Goal: Transaction & Acquisition: Purchase product/service

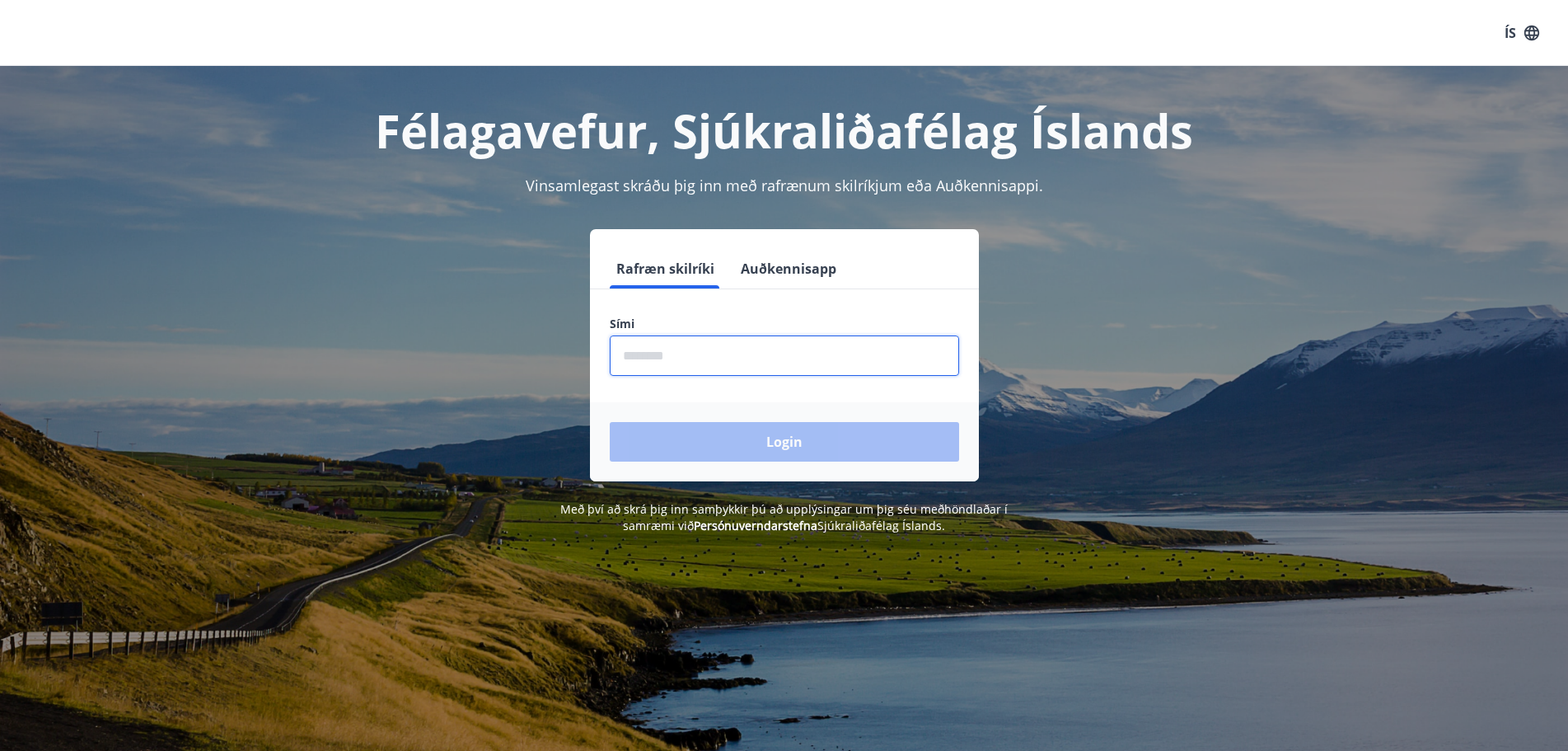
drag, startPoint x: 896, startPoint y: 357, endPoint x: 895, endPoint y: 346, distance: 11.0
click at [896, 356] on input "phone" at bounding box center [784, 355] width 350 height 40
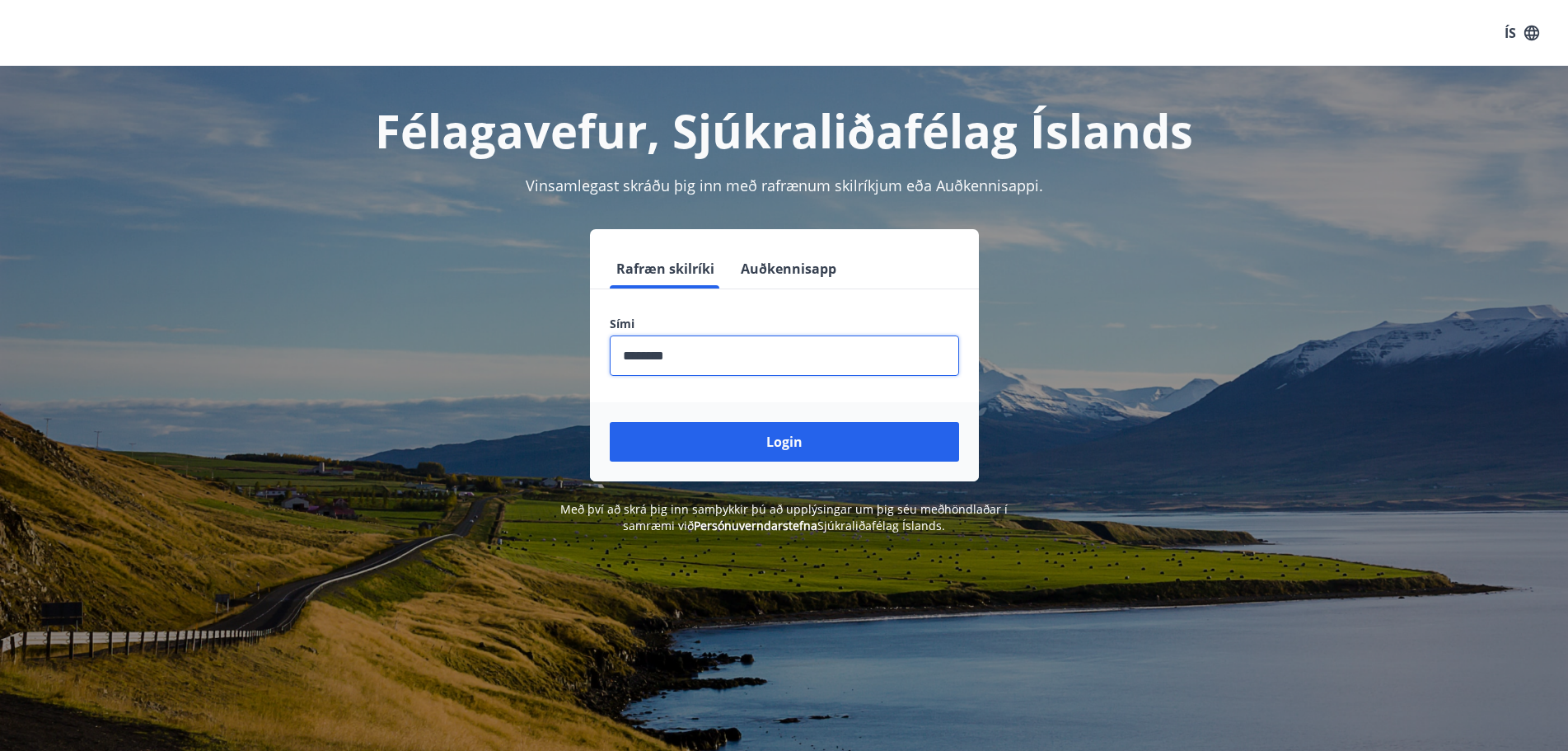
type input "********"
click at [610, 422] on button "Login" at bounding box center [784, 442] width 350 height 40
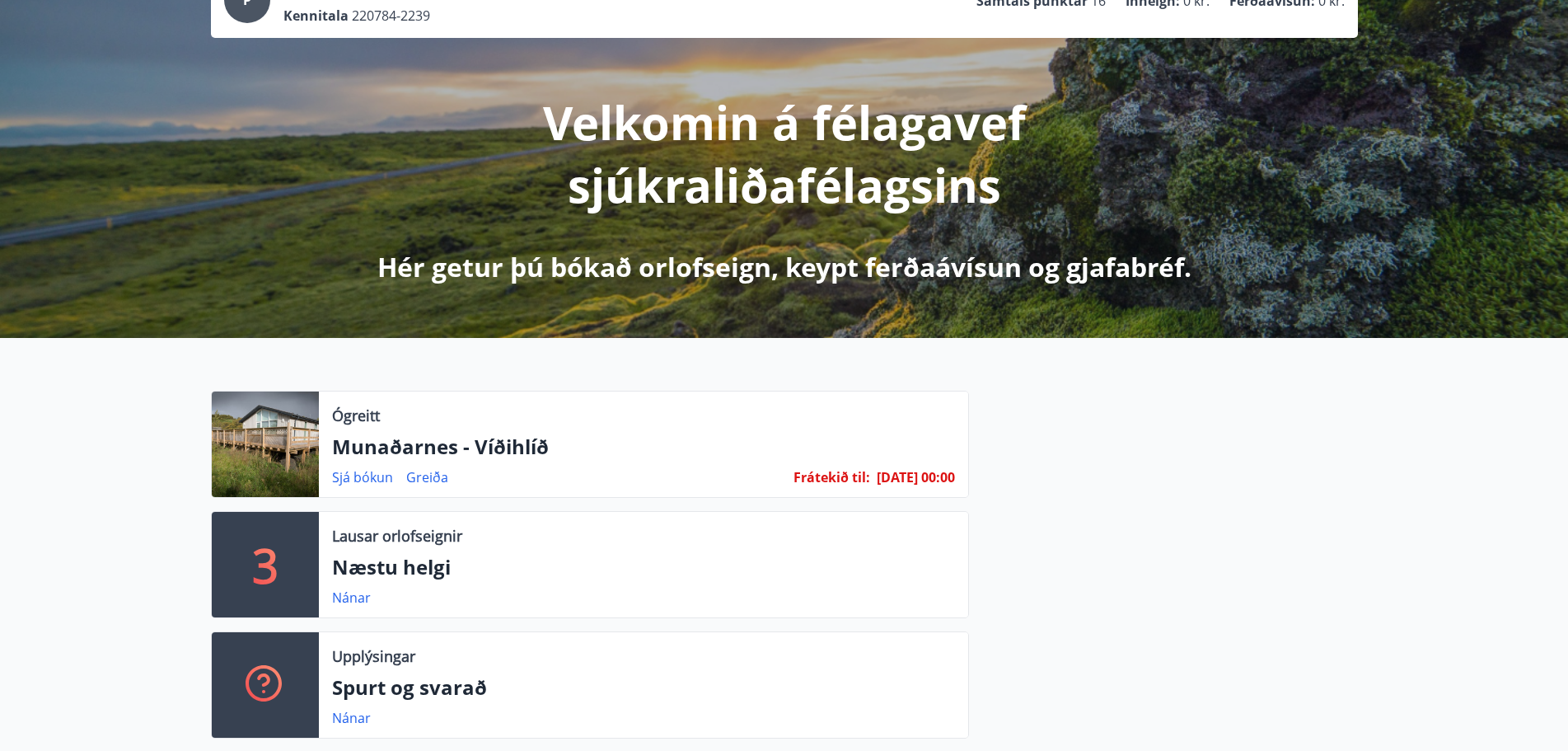
scroll to position [165, 0]
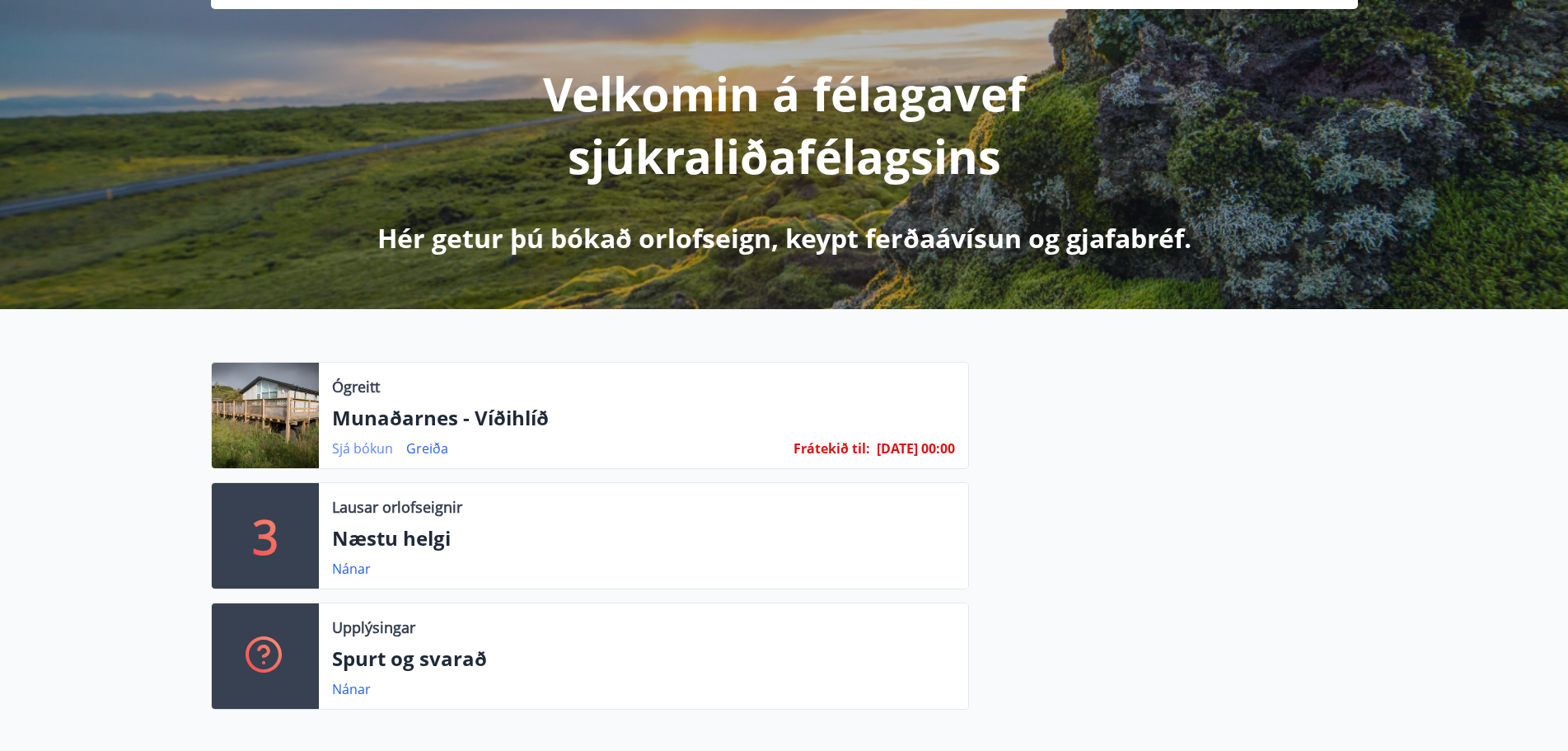
click at [356, 450] on link "Sjá bókun" at bounding box center [362, 449] width 61 height 18
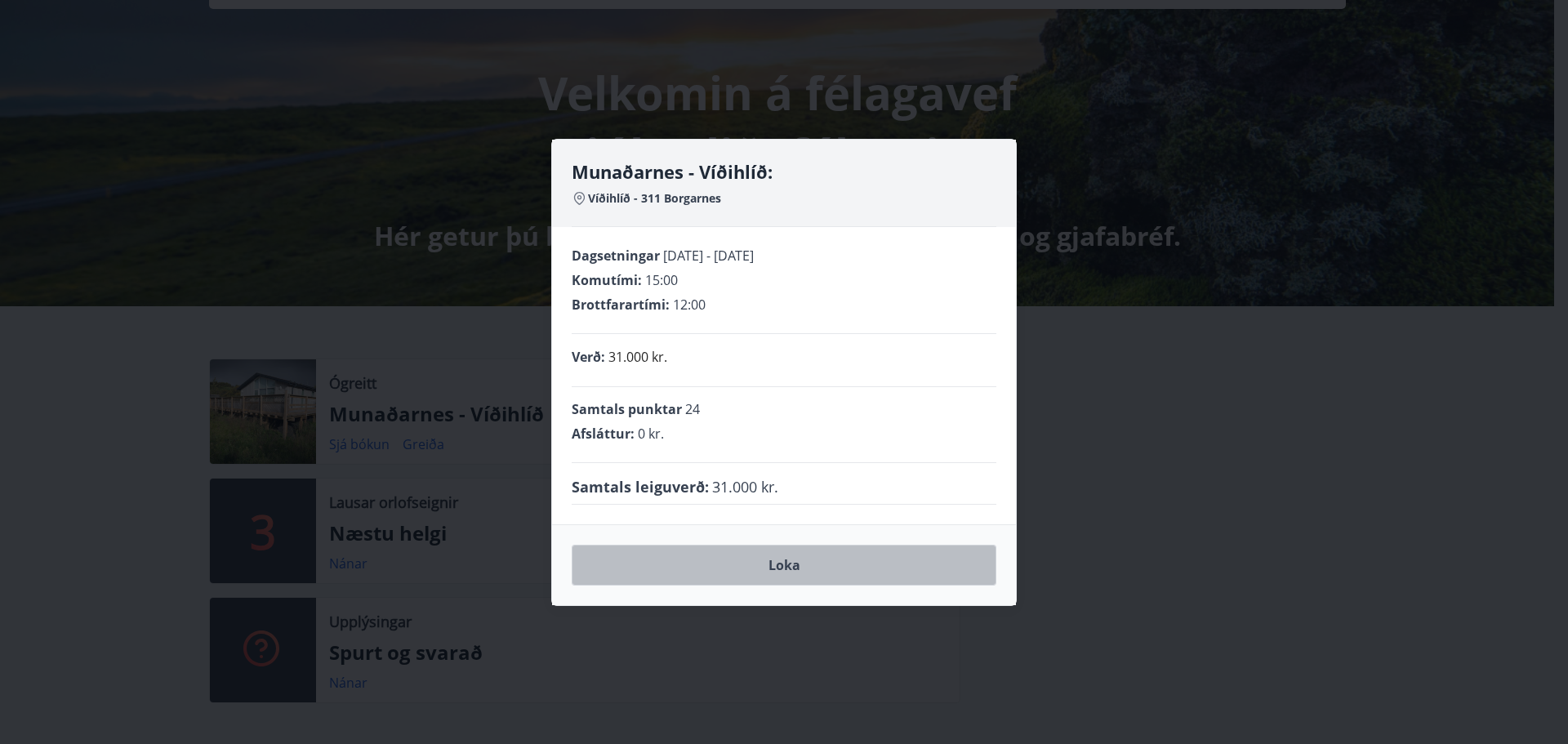
click at [797, 568] on button "Loka" at bounding box center [784, 565] width 425 height 41
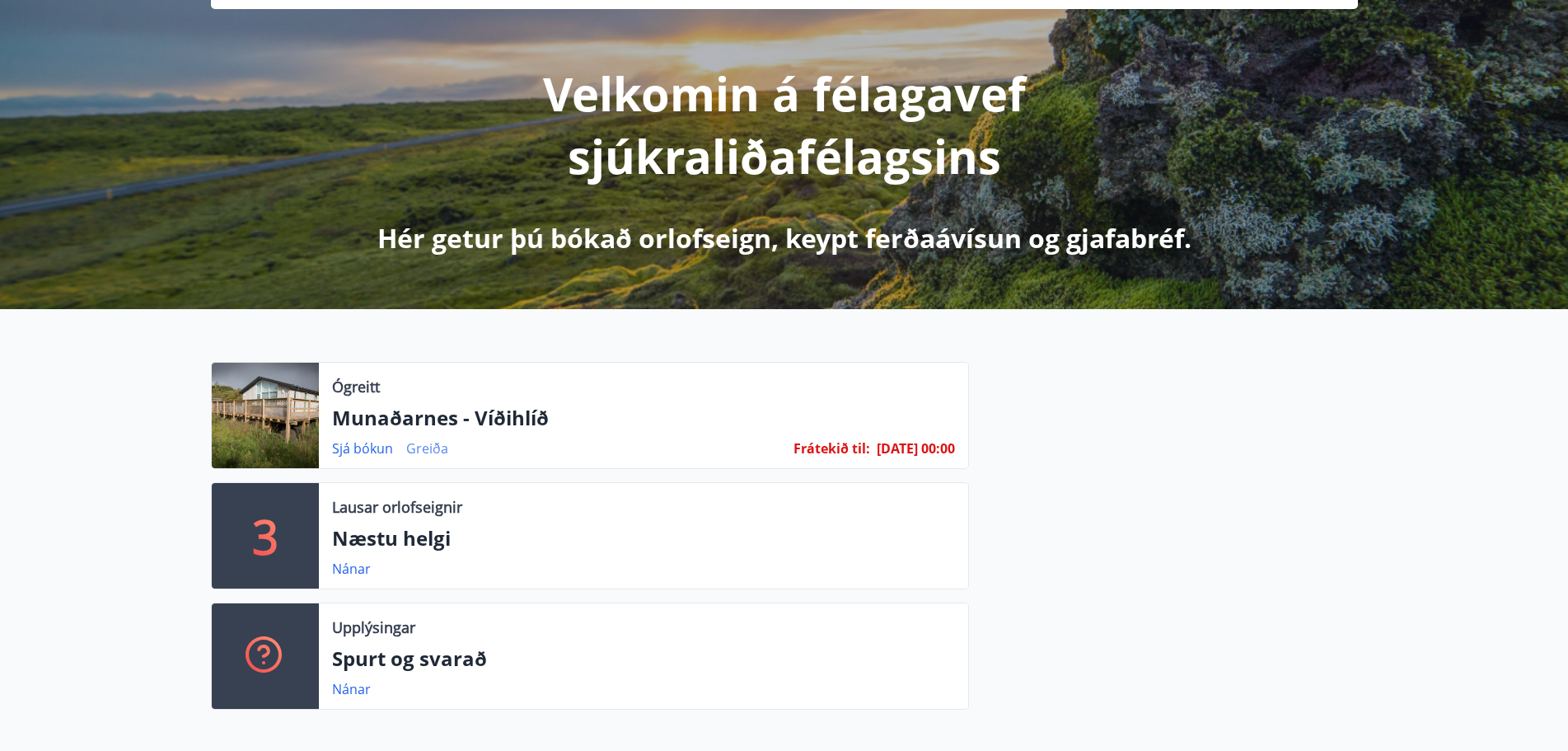
click at [437, 445] on link "Greiða" at bounding box center [427, 449] width 42 height 18
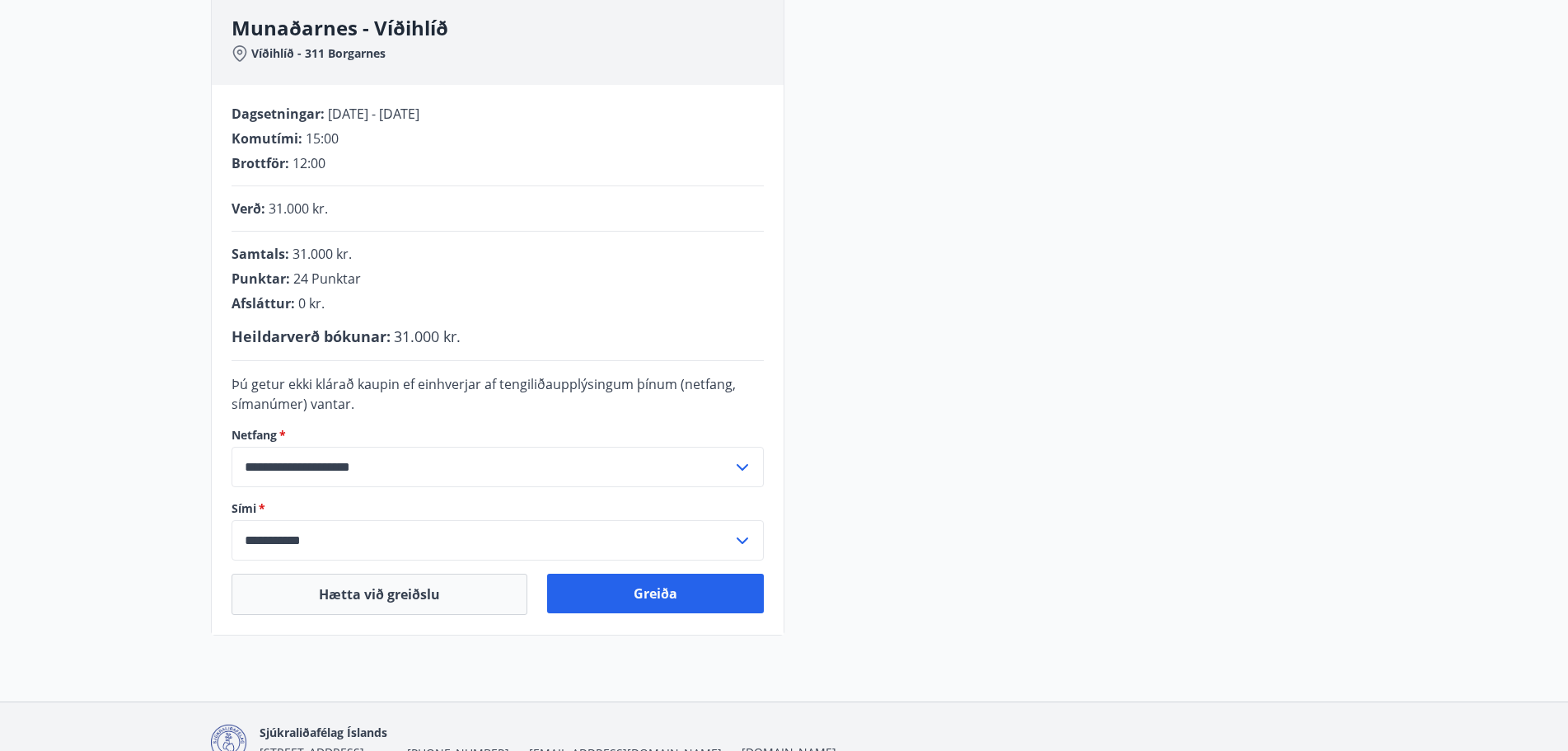
scroll to position [330, 0]
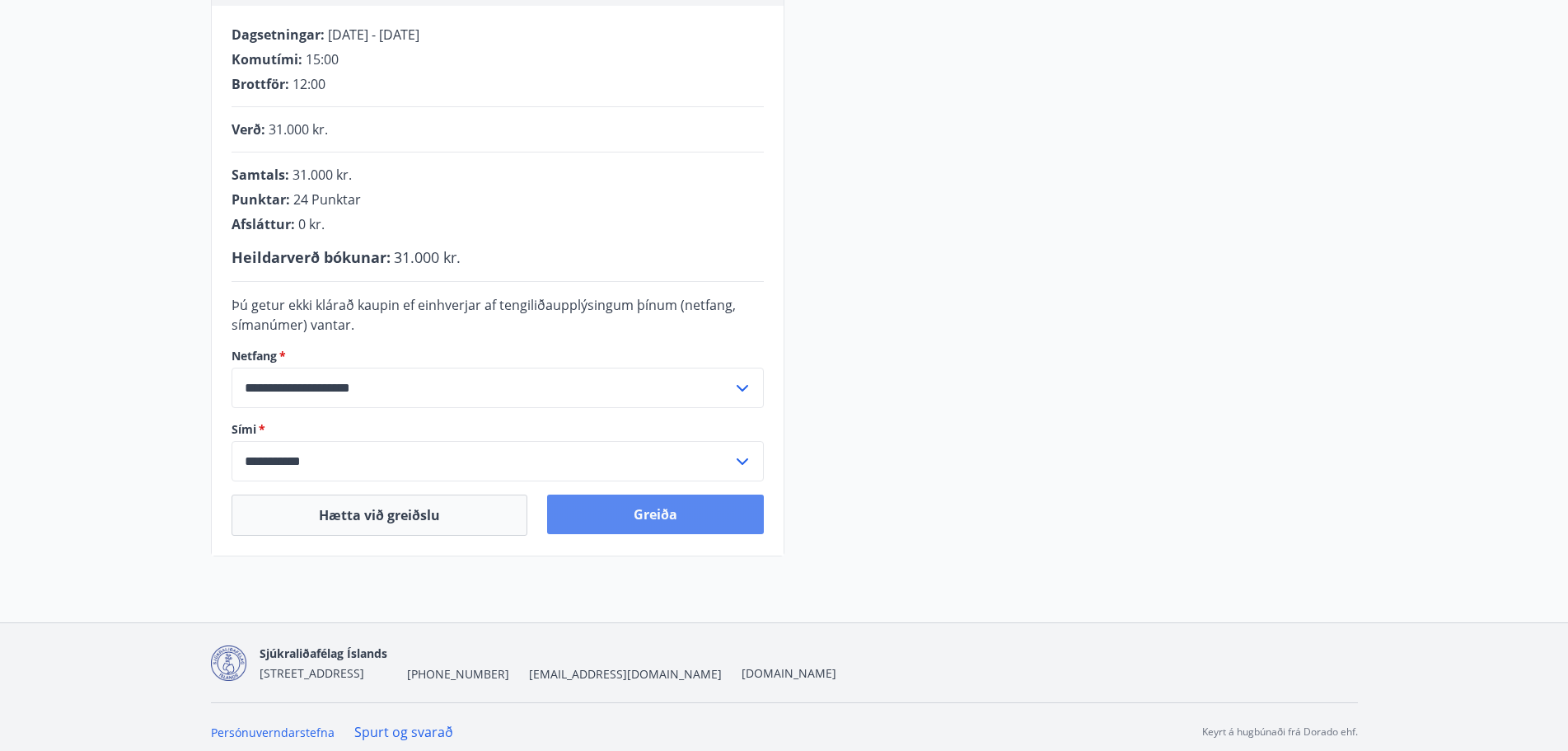
click at [686, 514] on button "Greiða" at bounding box center [655, 514] width 217 height 40
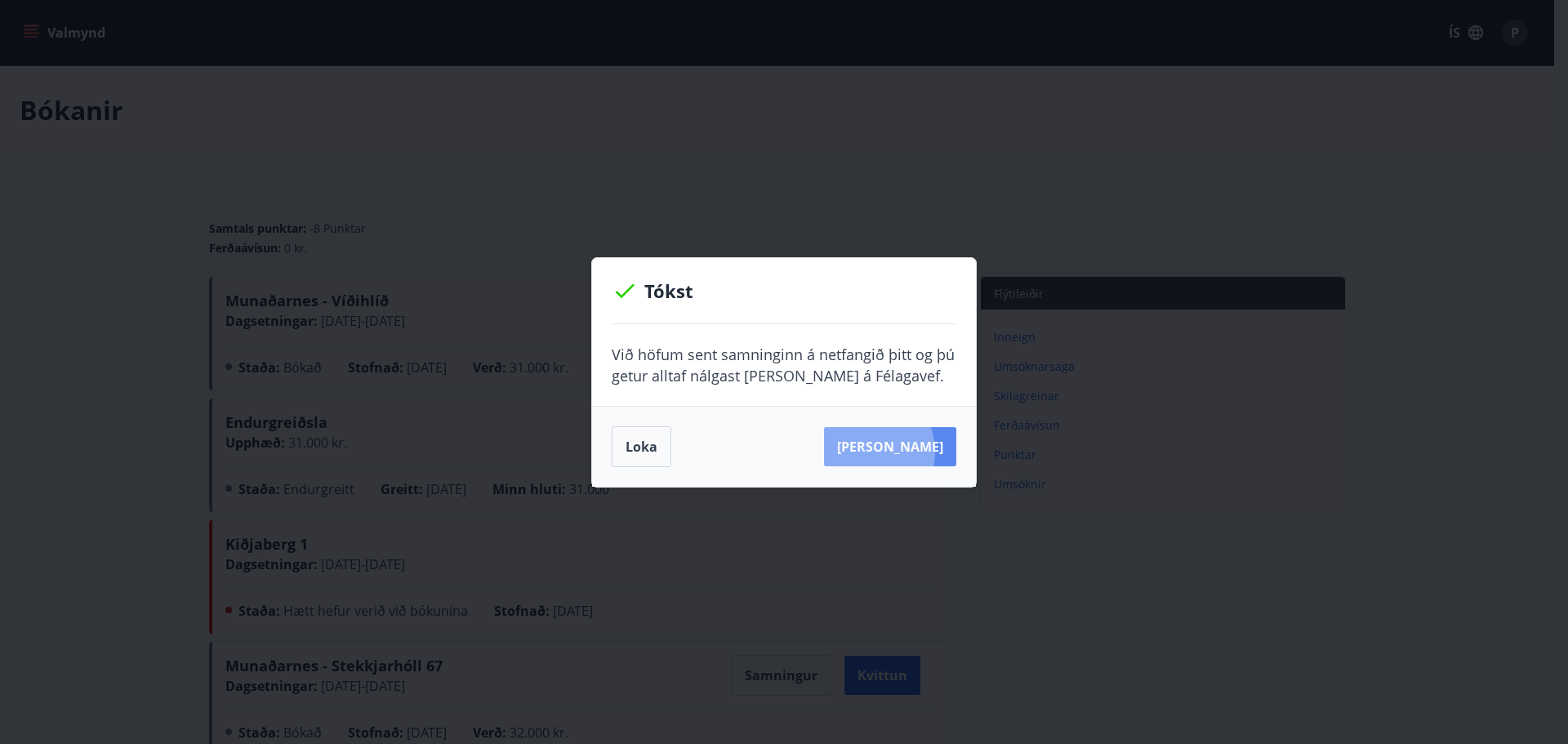
click at [888, 452] on button "[PERSON_NAME]" at bounding box center [890, 446] width 132 height 39
click at [901, 454] on button "[PERSON_NAME]" at bounding box center [890, 446] width 132 height 39
click at [643, 449] on button "Loka" at bounding box center [641, 446] width 60 height 41
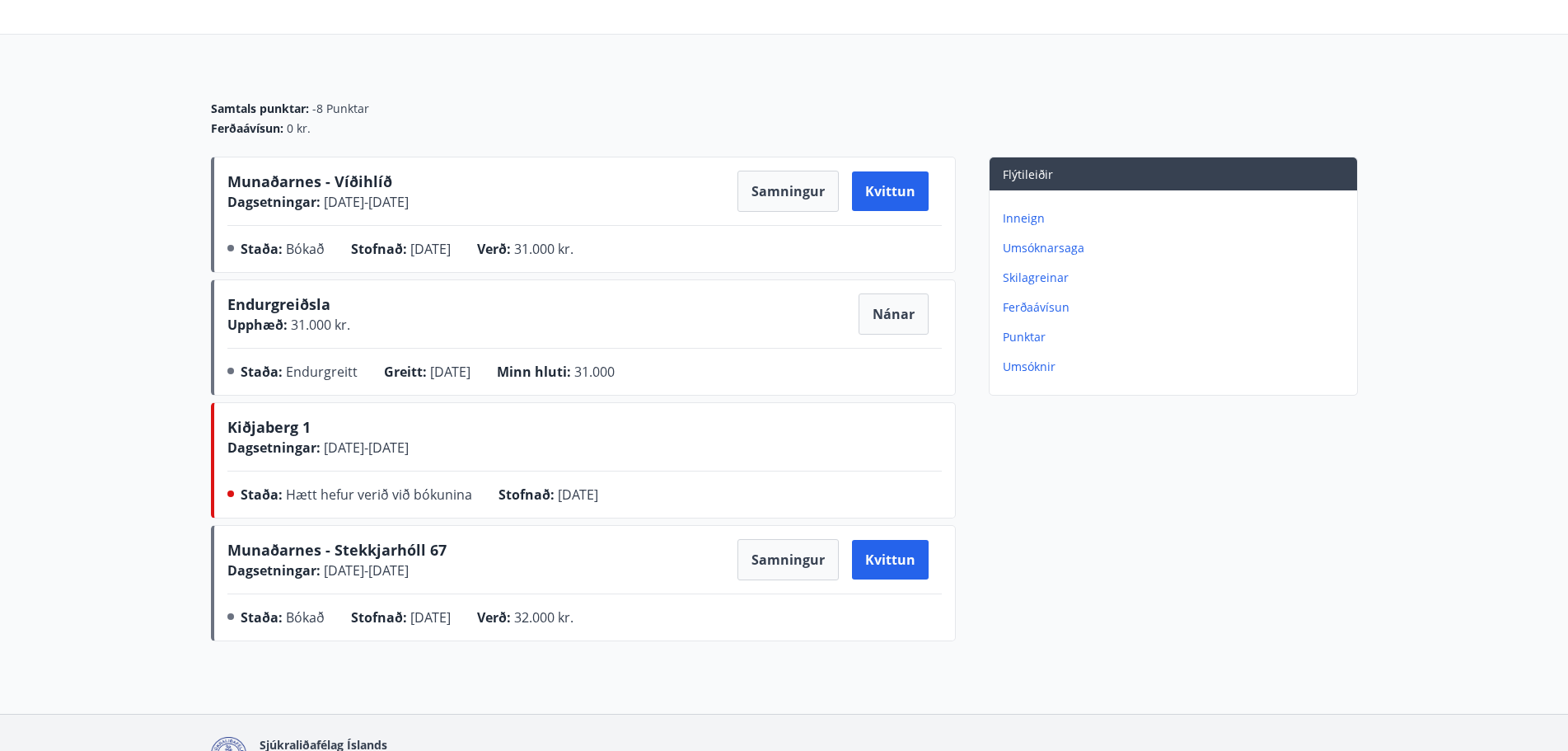
scroll to position [119, 0]
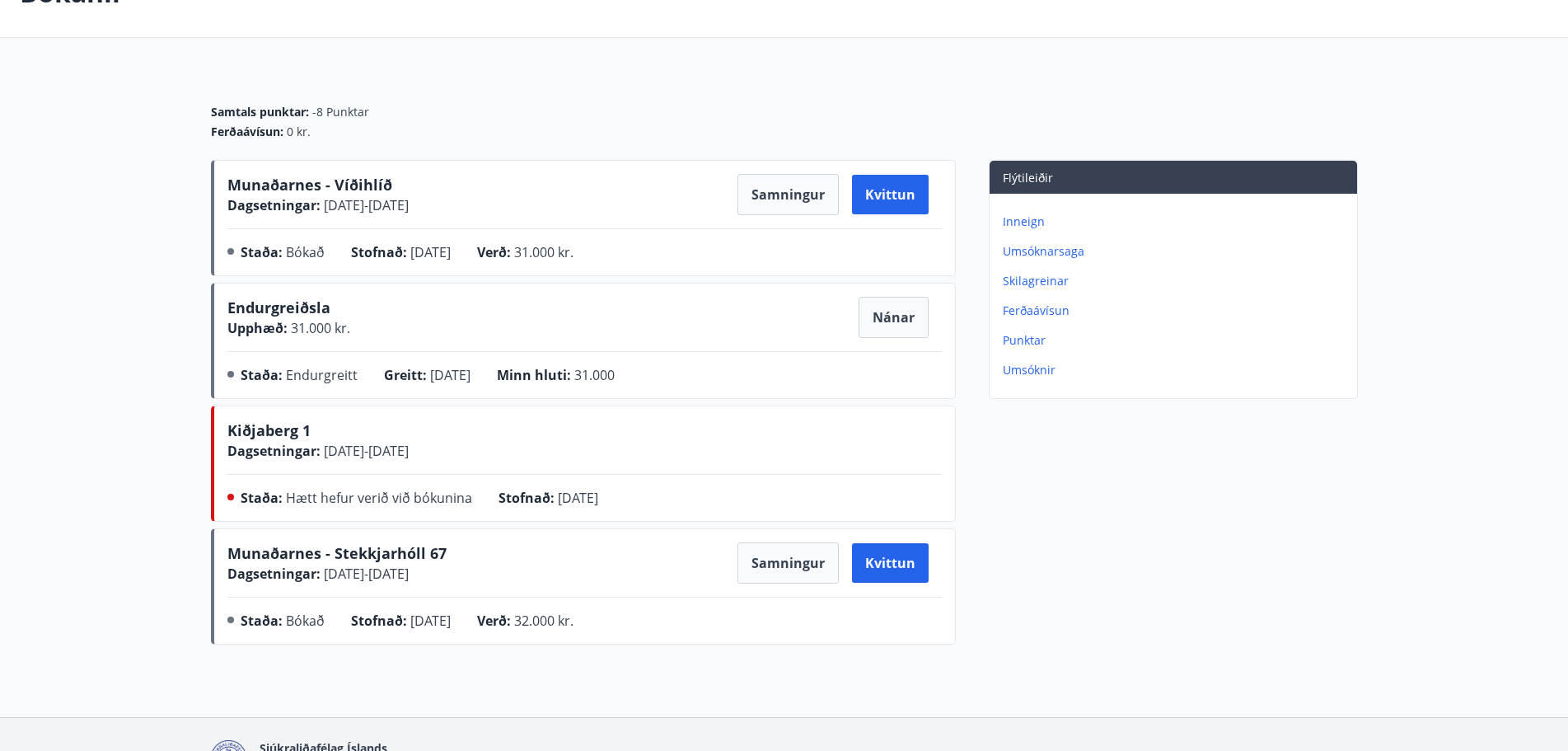
click at [307, 178] on span "Munaðarnes - Víðihlíð" at bounding box center [309, 184] width 165 height 20
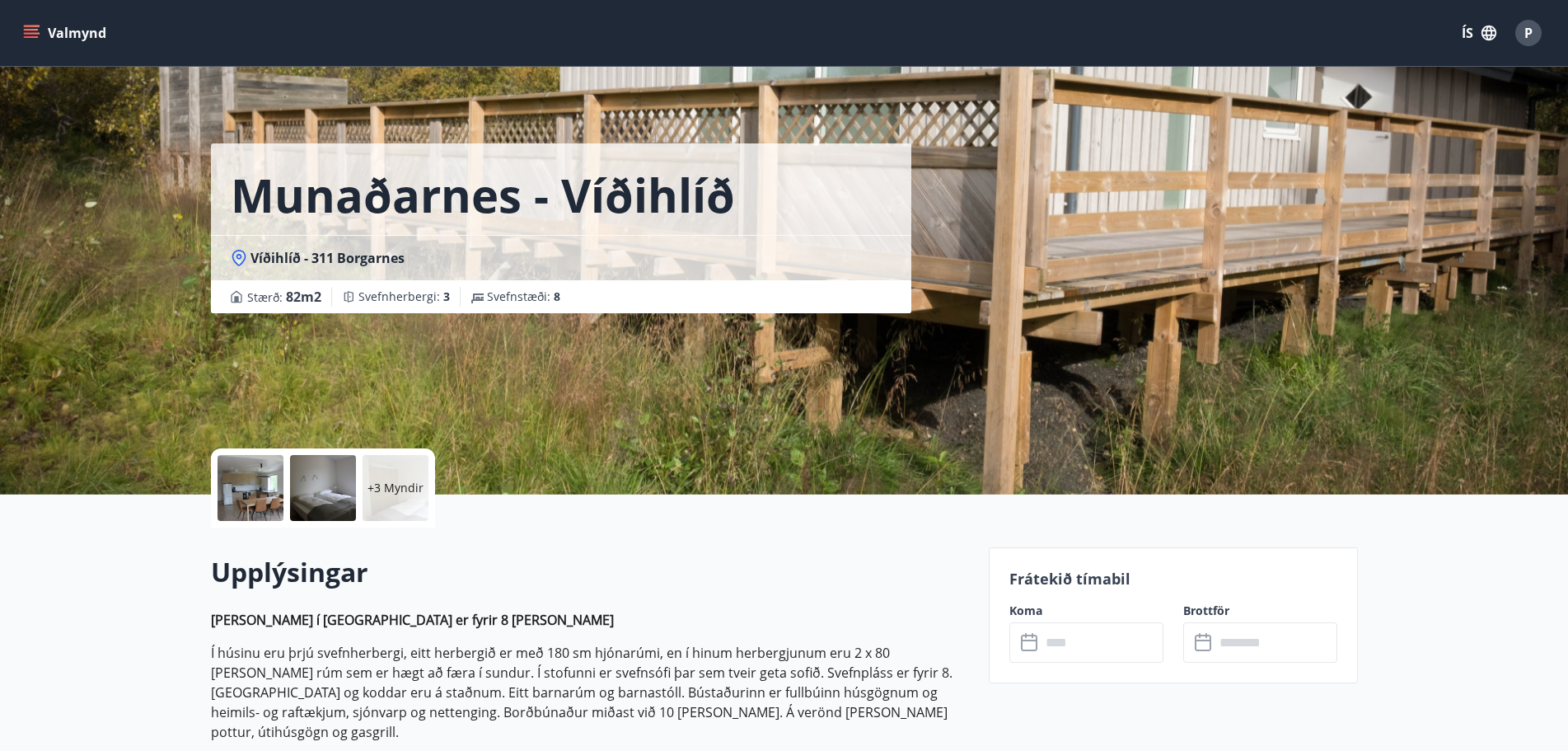
click at [245, 495] on div at bounding box center [250, 487] width 66 height 66
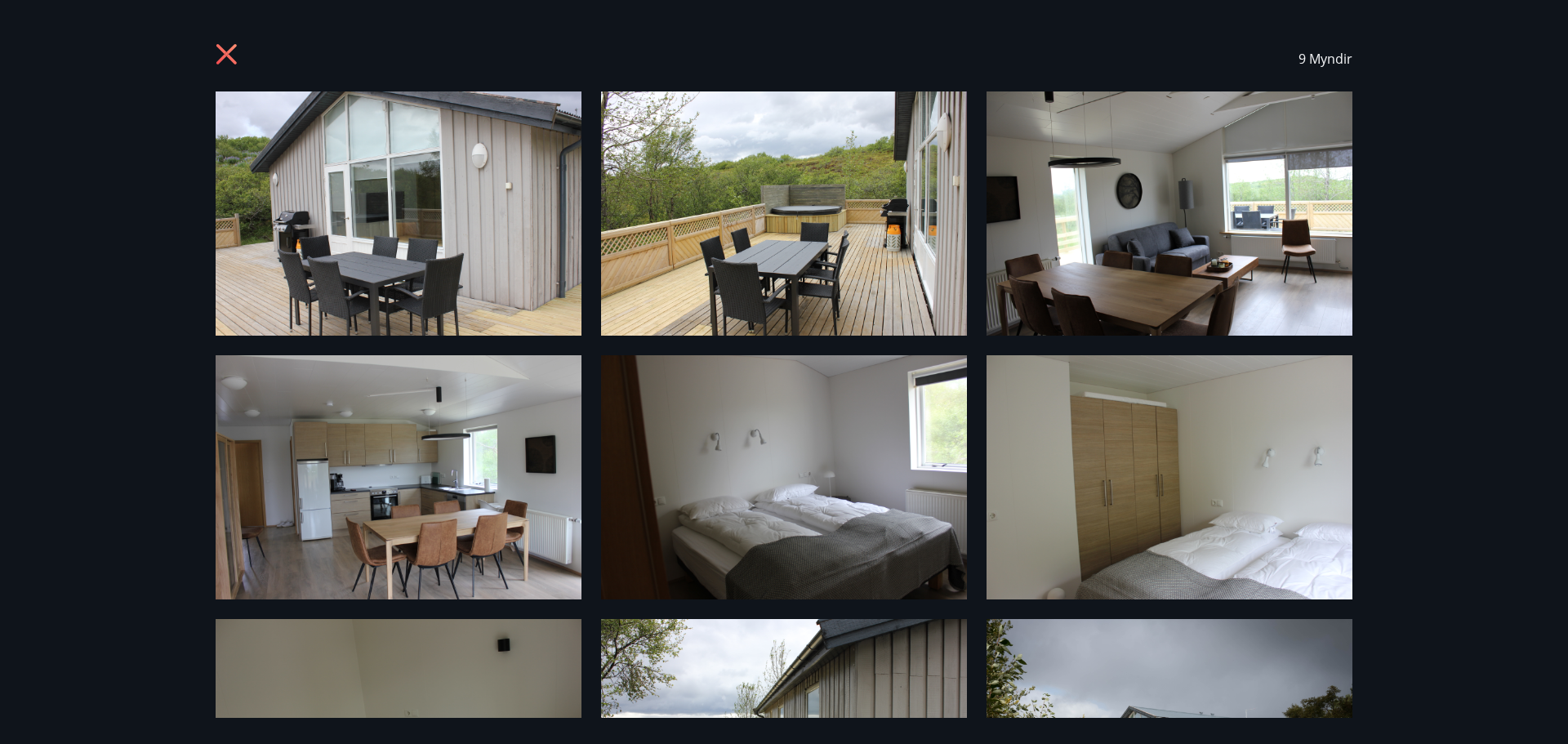
drag, startPoint x: 1567, startPoint y: 102, endPoint x: 1567, endPoint y: 258, distance: 156.0
click at [1567, 258] on div "9 Myndir" at bounding box center [784, 372] width 1568 height 744
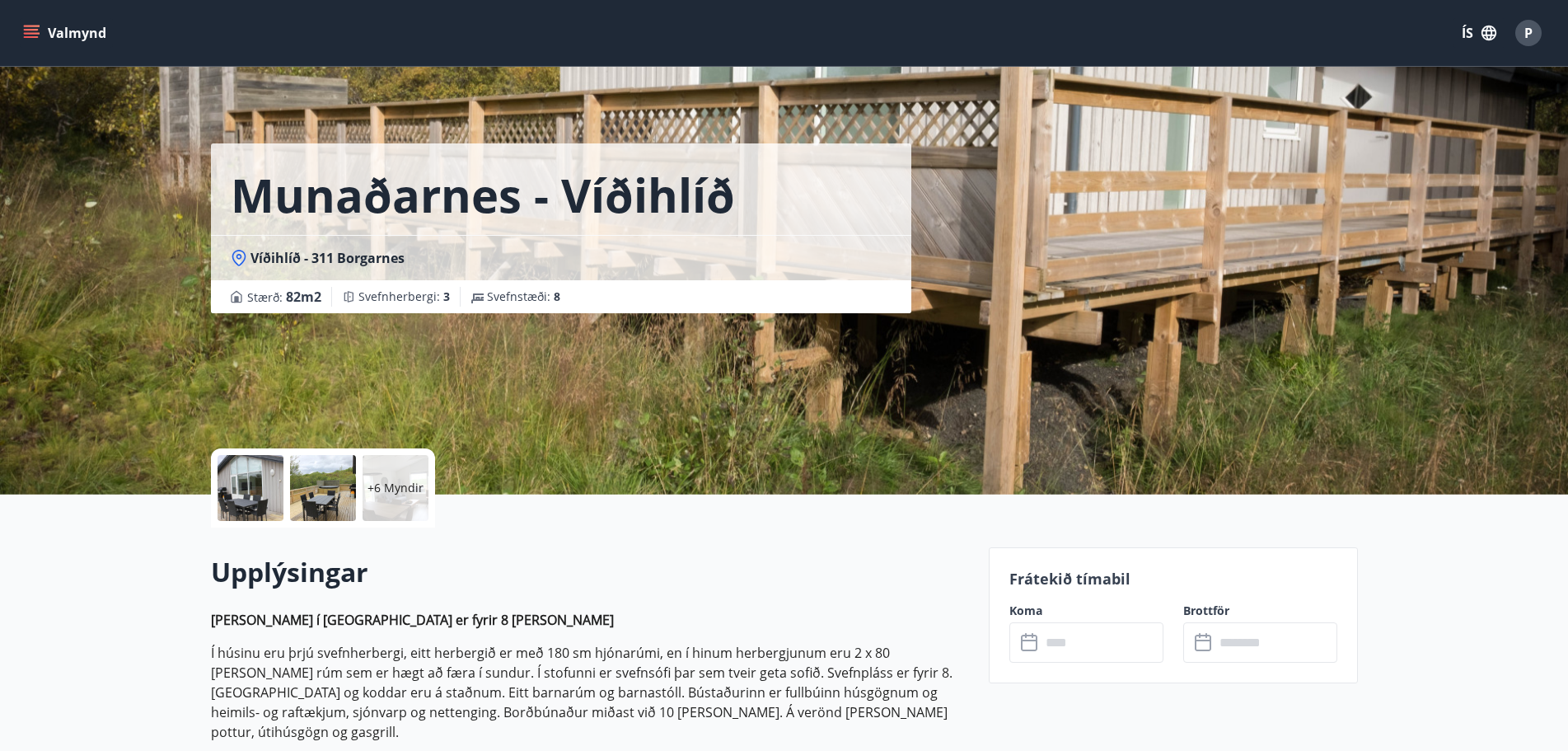
click at [394, 485] on p "+6 Myndir" at bounding box center [396, 487] width 56 height 16
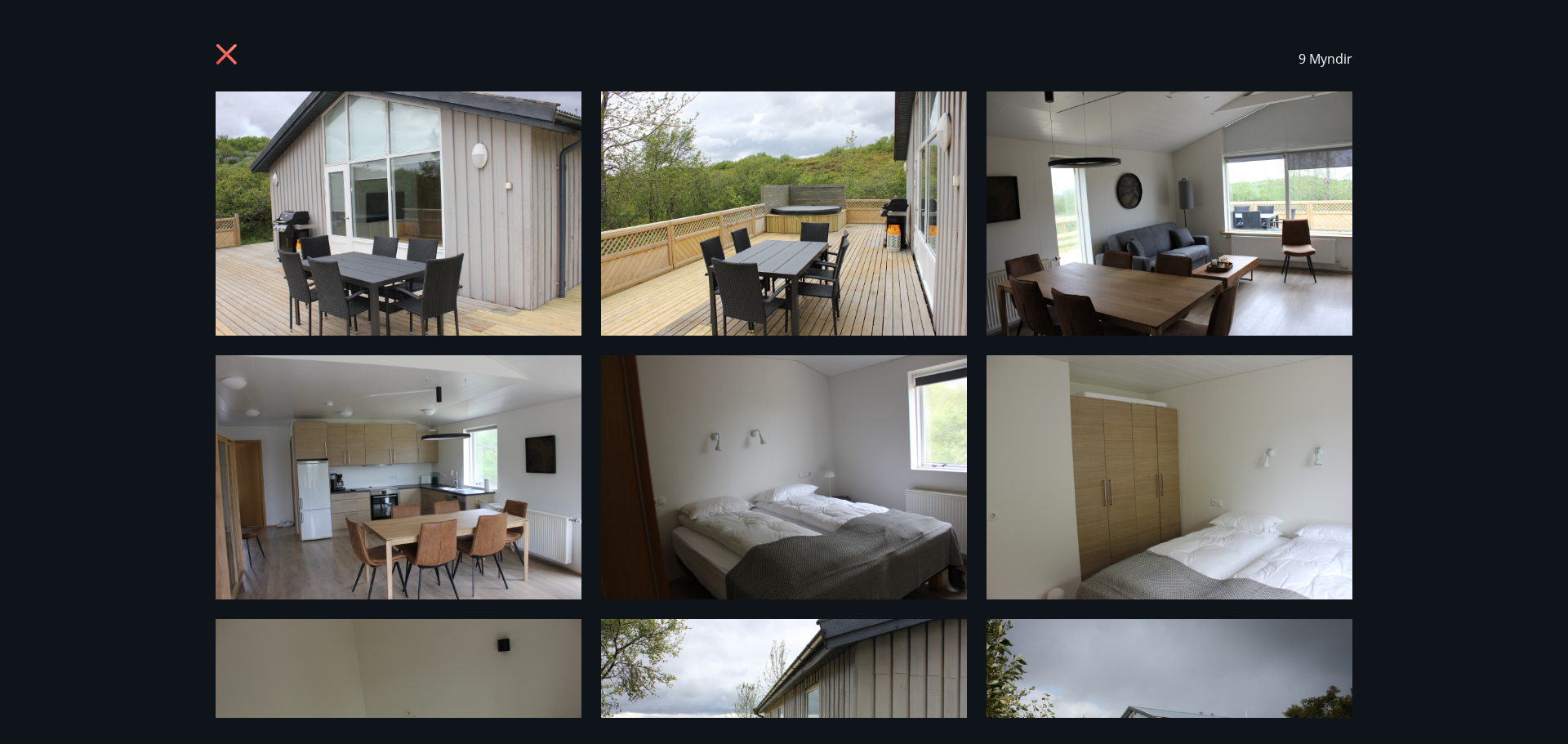
drag, startPoint x: 1567, startPoint y: 130, endPoint x: 1567, endPoint y: 290, distance: 160.0
click at [1567, 290] on div "9 Myndir" at bounding box center [784, 372] width 1568 height 744
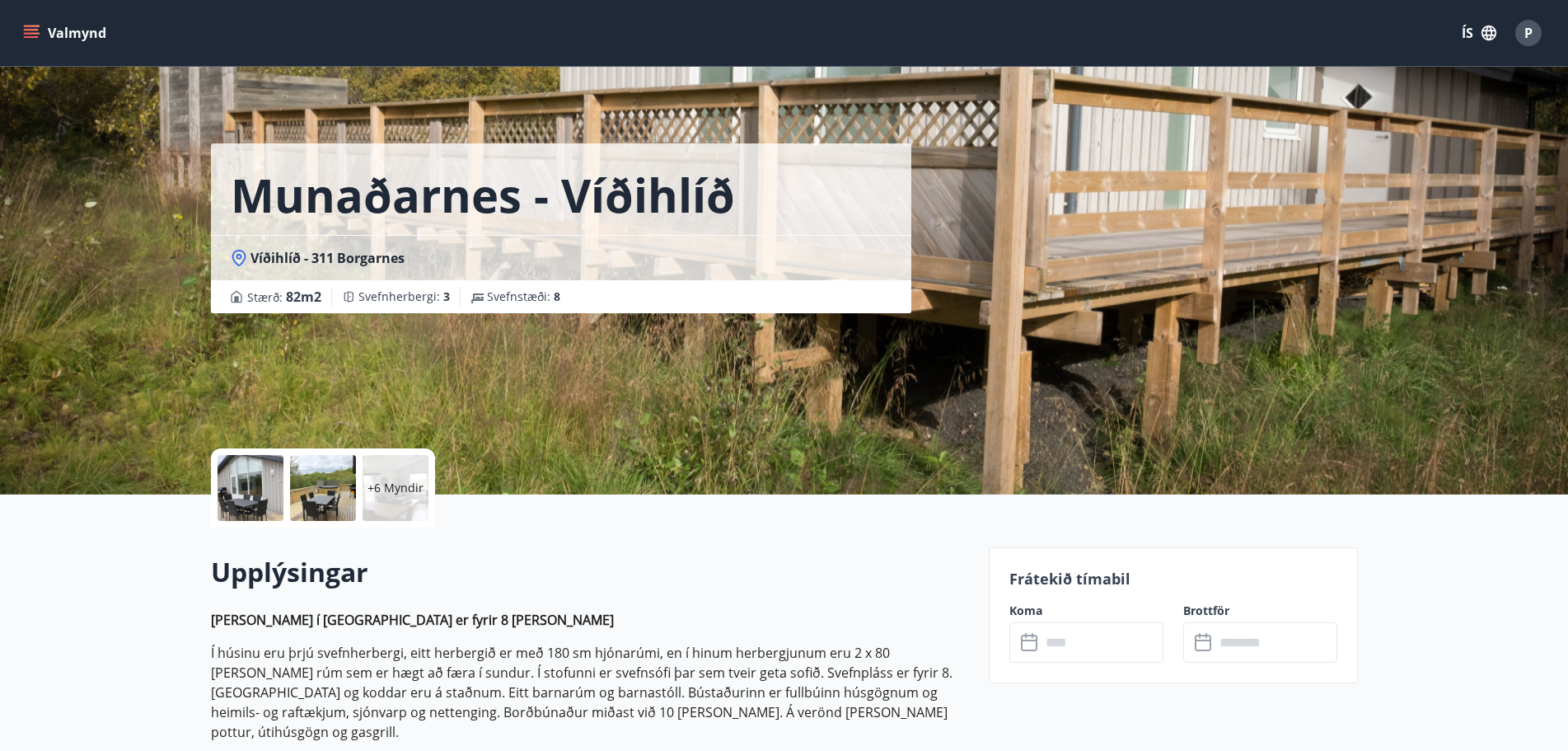
click at [407, 478] on div "+6 Myndir" at bounding box center [395, 487] width 66 height 66
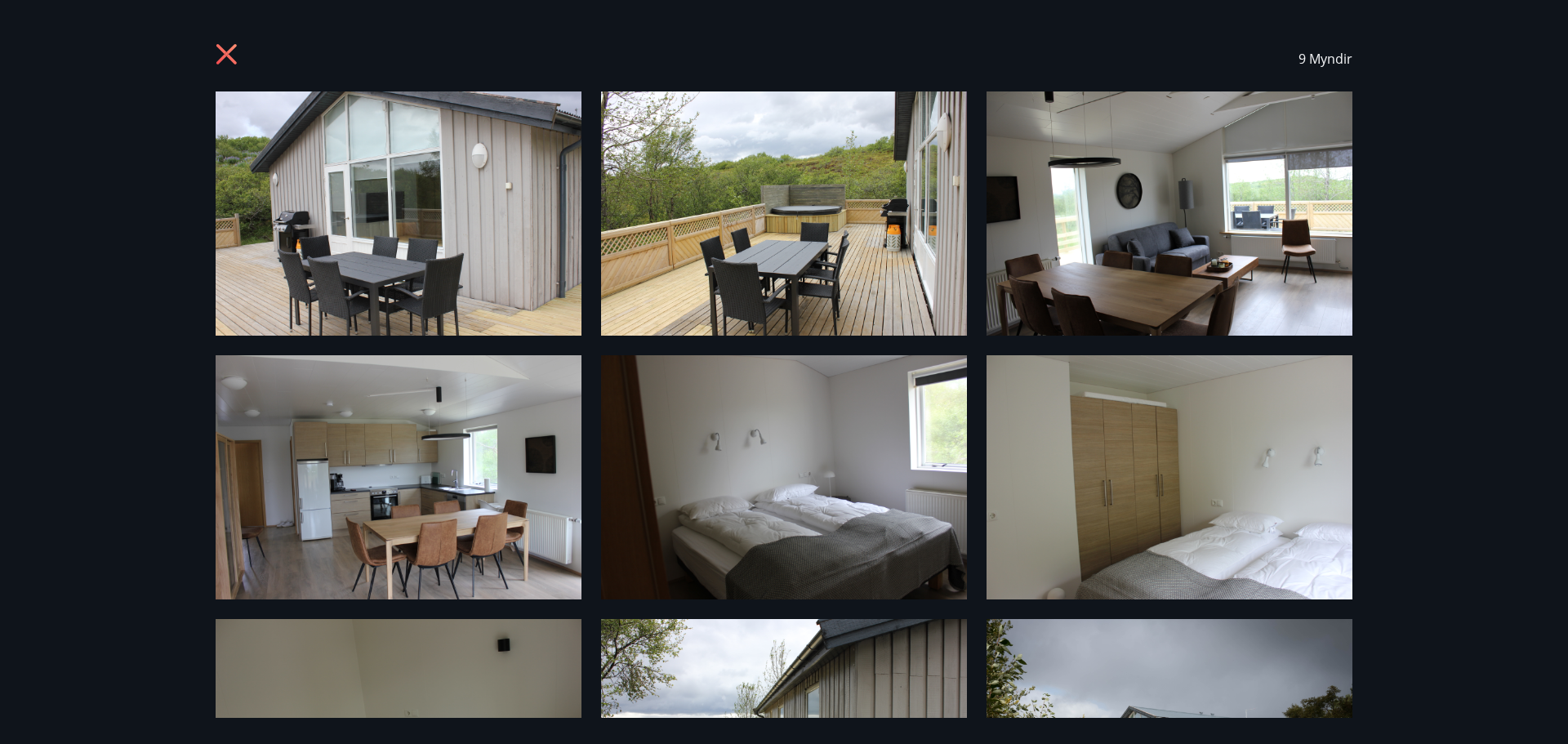
click at [404, 473] on img at bounding box center [398, 478] width 366 height 244
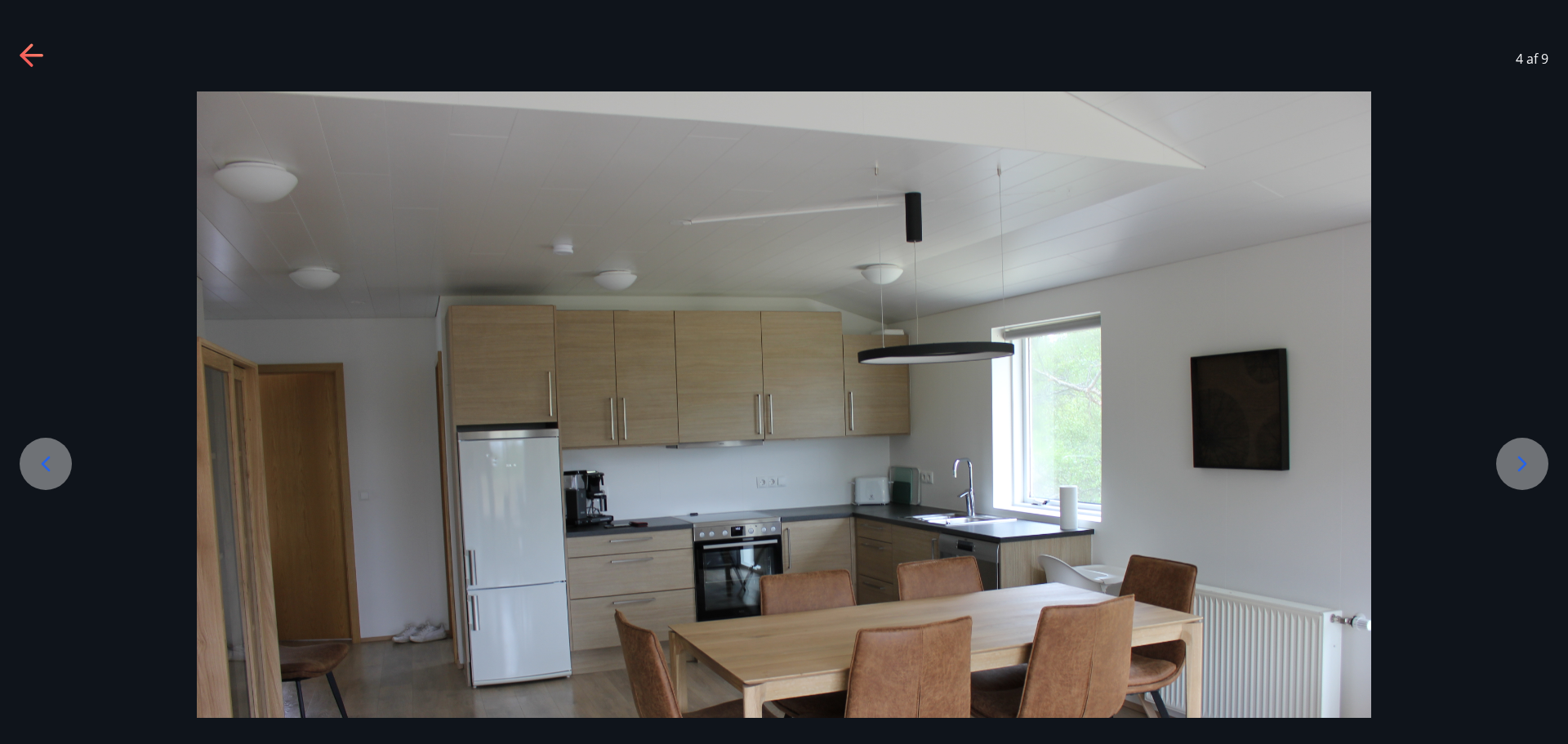
click at [1531, 479] on div at bounding box center [1522, 463] width 53 height 53
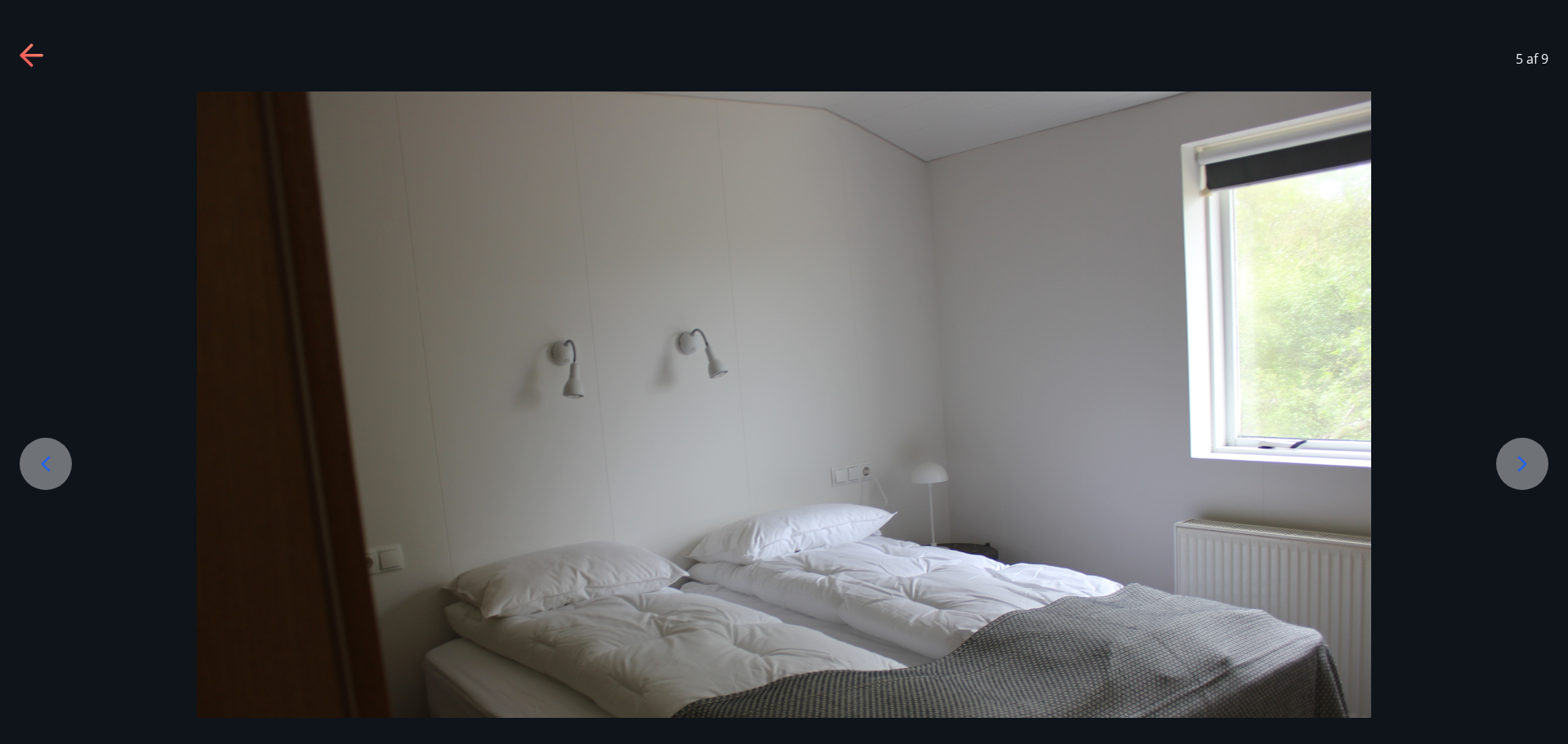
click at [1531, 479] on div at bounding box center [1522, 463] width 53 height 53
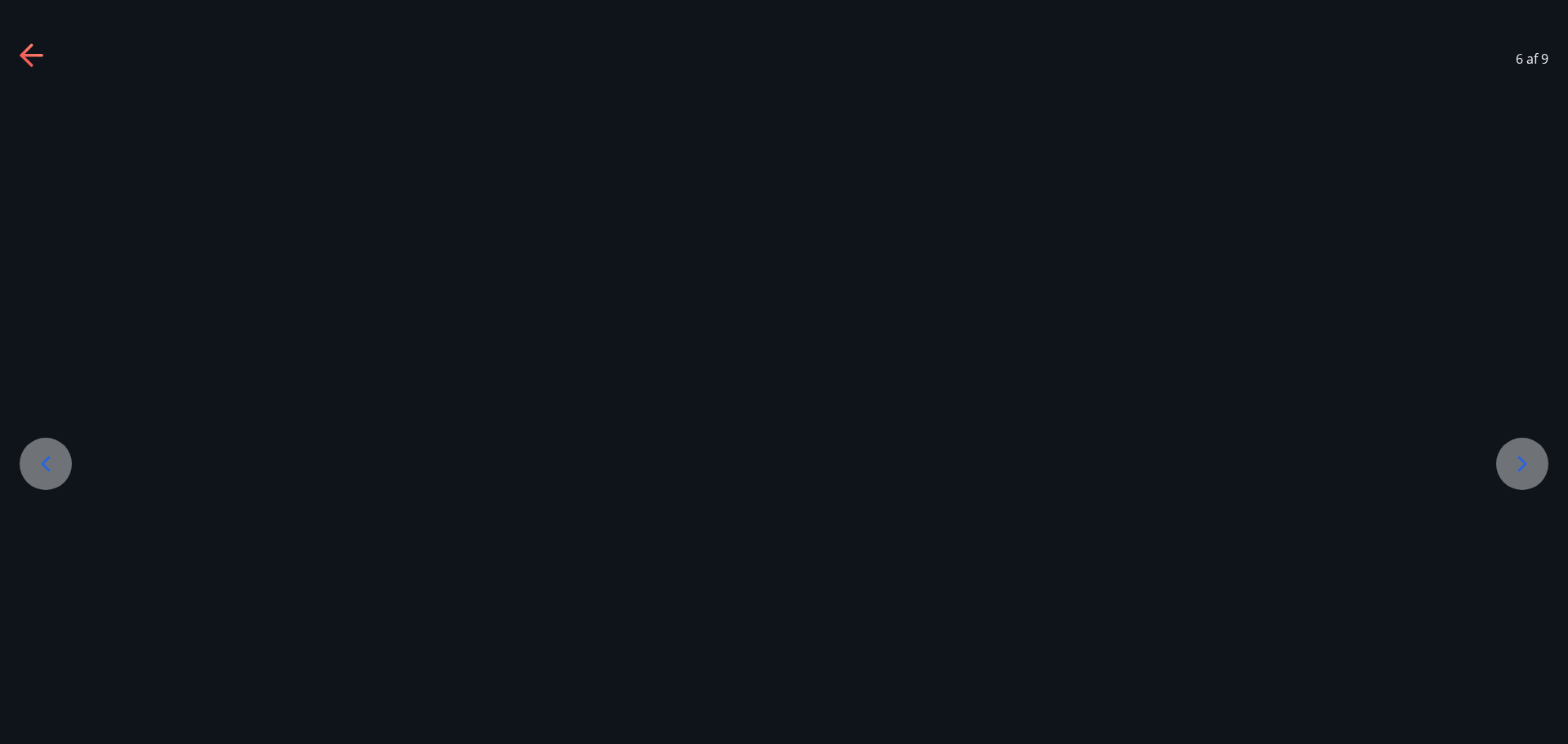
click at [1531, 479] on div at bounding box center [1522, 463] width 53 height 53
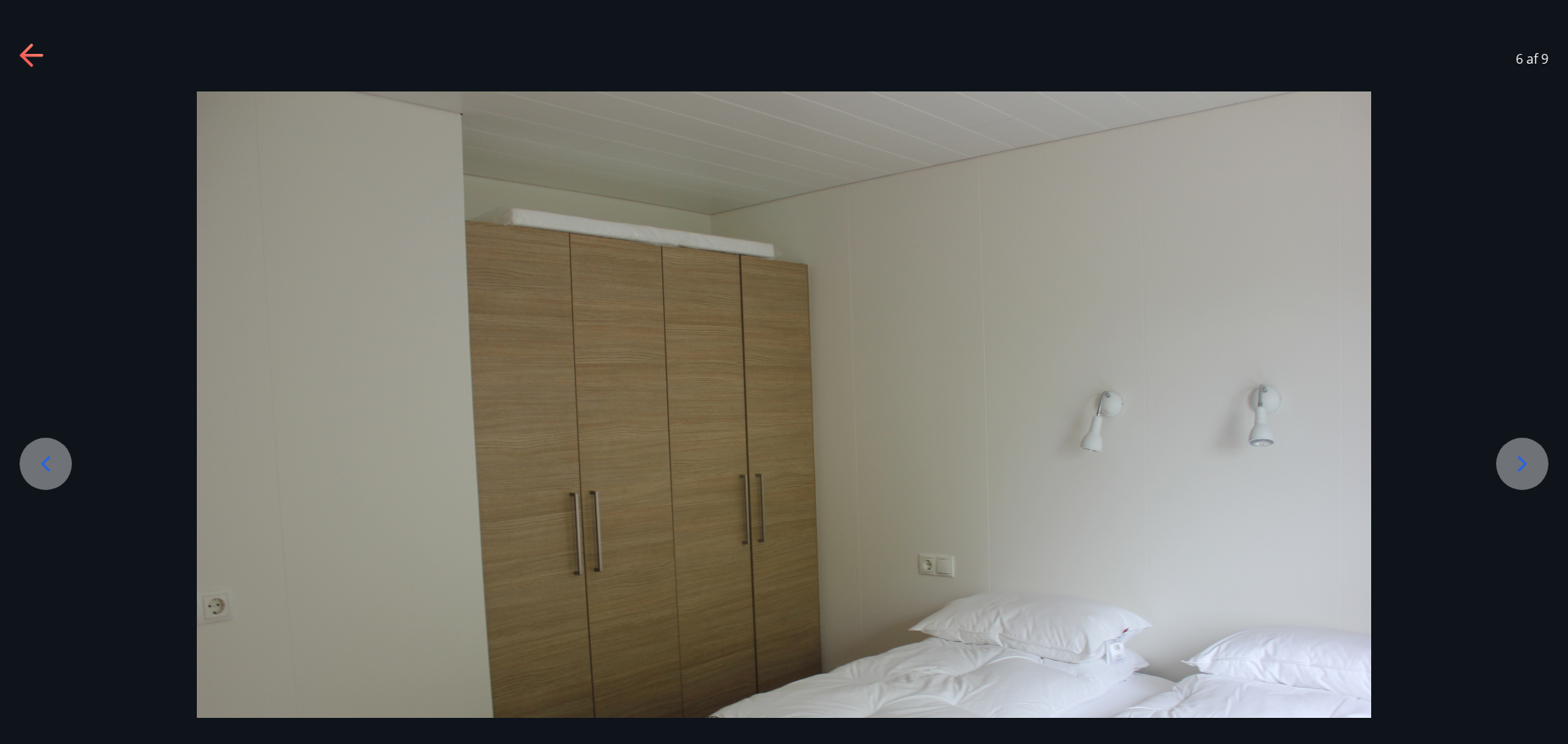
click at [1527, 483] on div at bounding box center [1522, 463] width 53 height 53
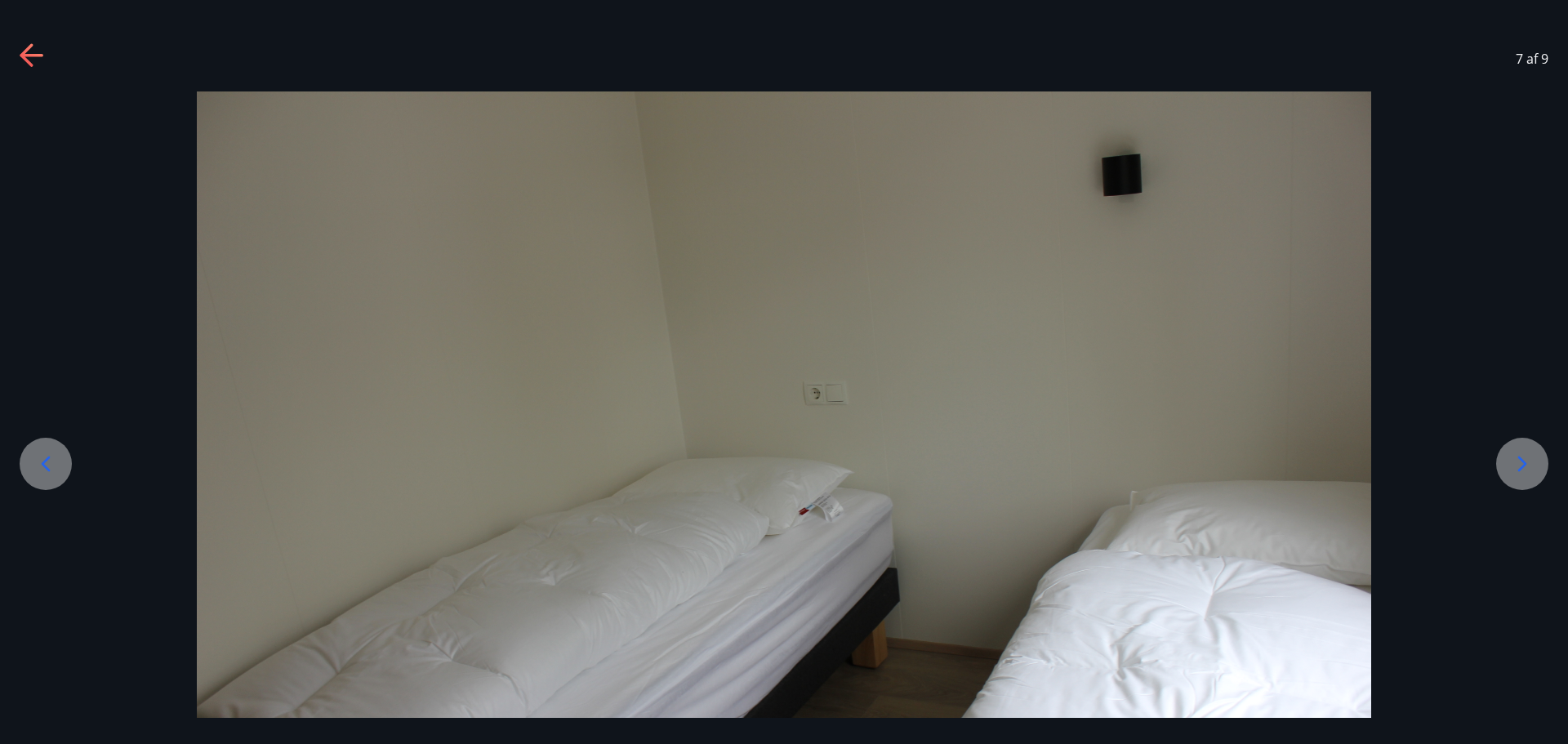
click at [1530, 471] on icon at bounding box center [1522, 463] width 26 height 26
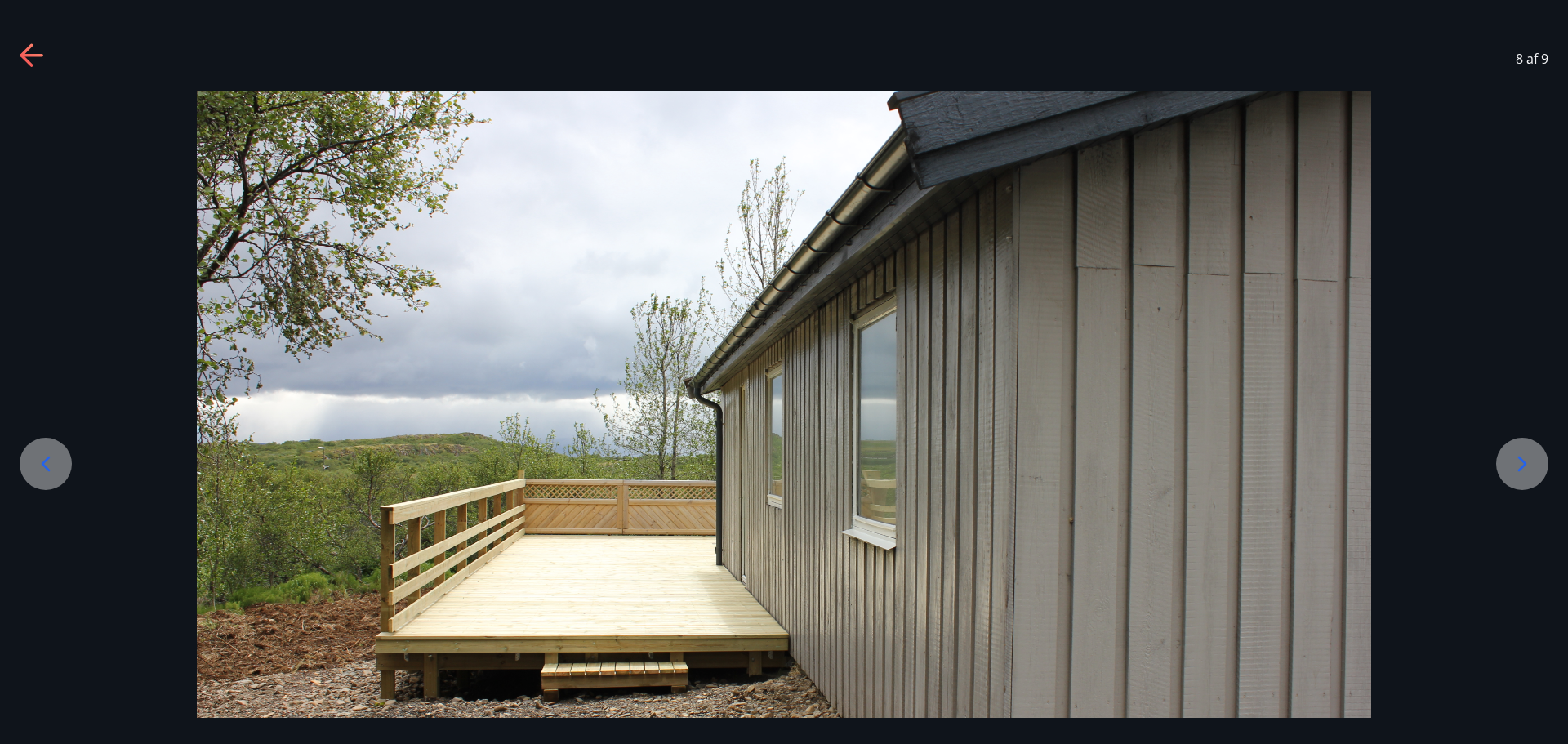
click at [1530, 471] on icon at bounding box center [1522, 463] width 26 height 26
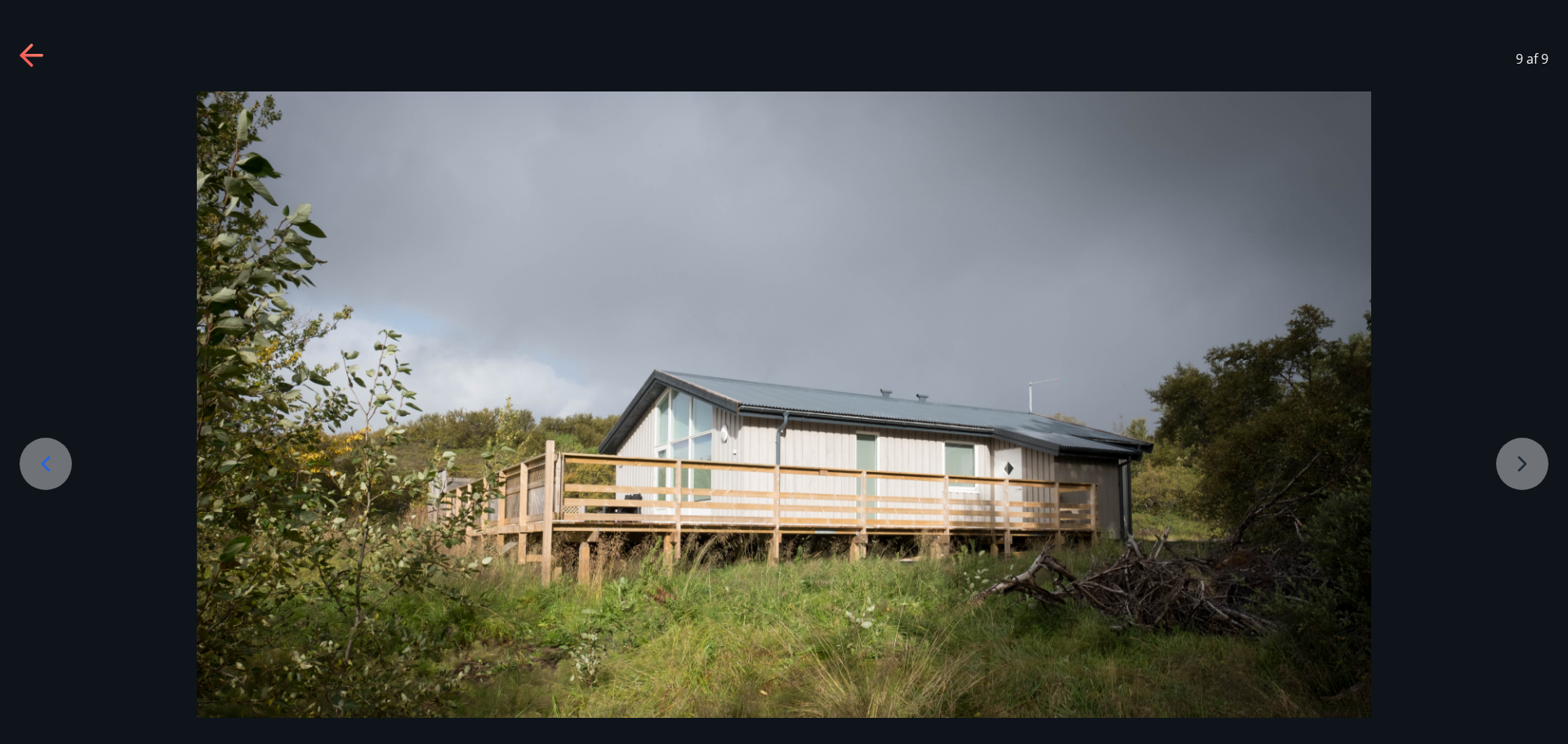
click at [1530, 471] on div at bounding box center [784, 483] width 1568 height 783
click at [32, 57] on icon at bounding box center [32, 56] width 26 height 26
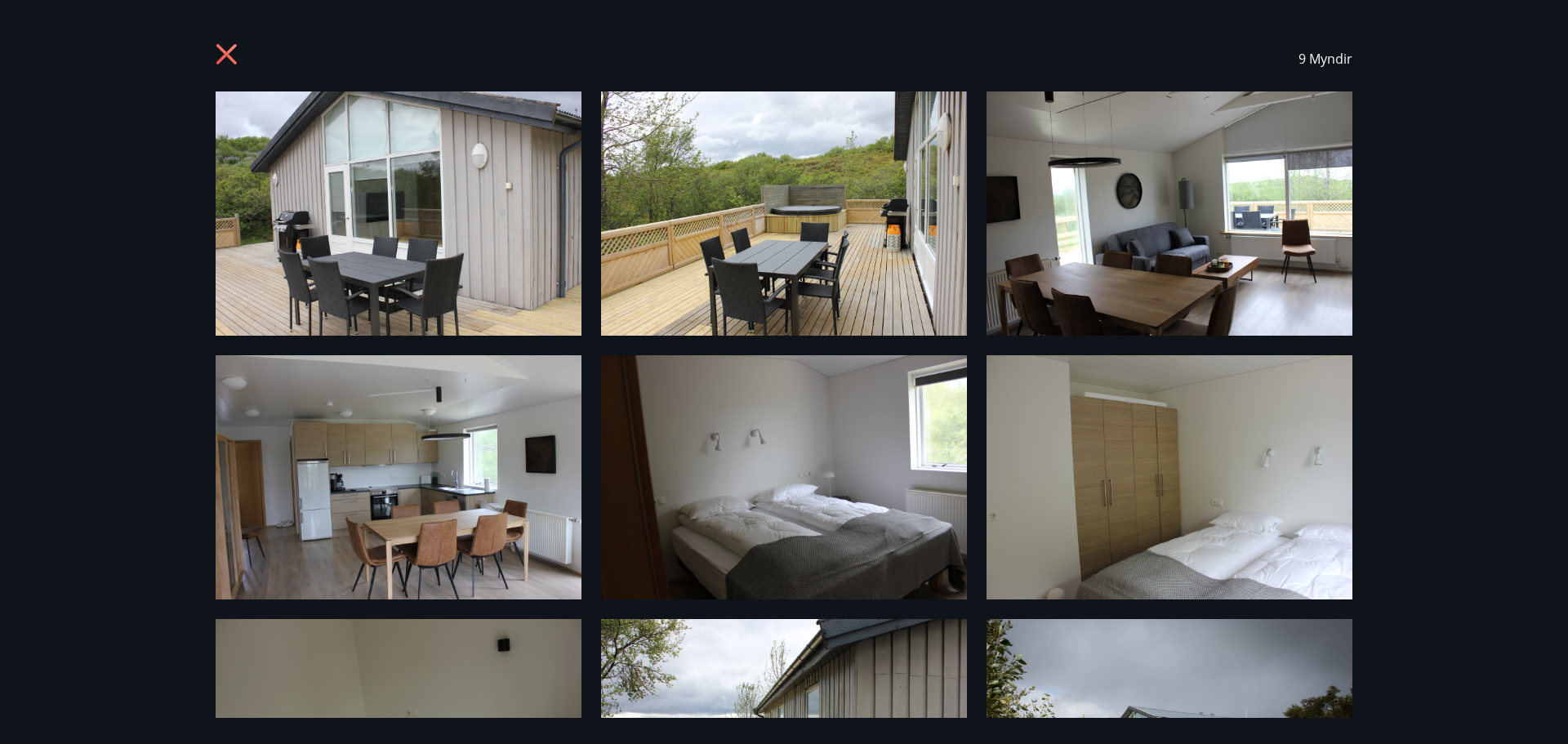
click at [413, 210] on img at bounding box center [398, 214] width 366 height 244
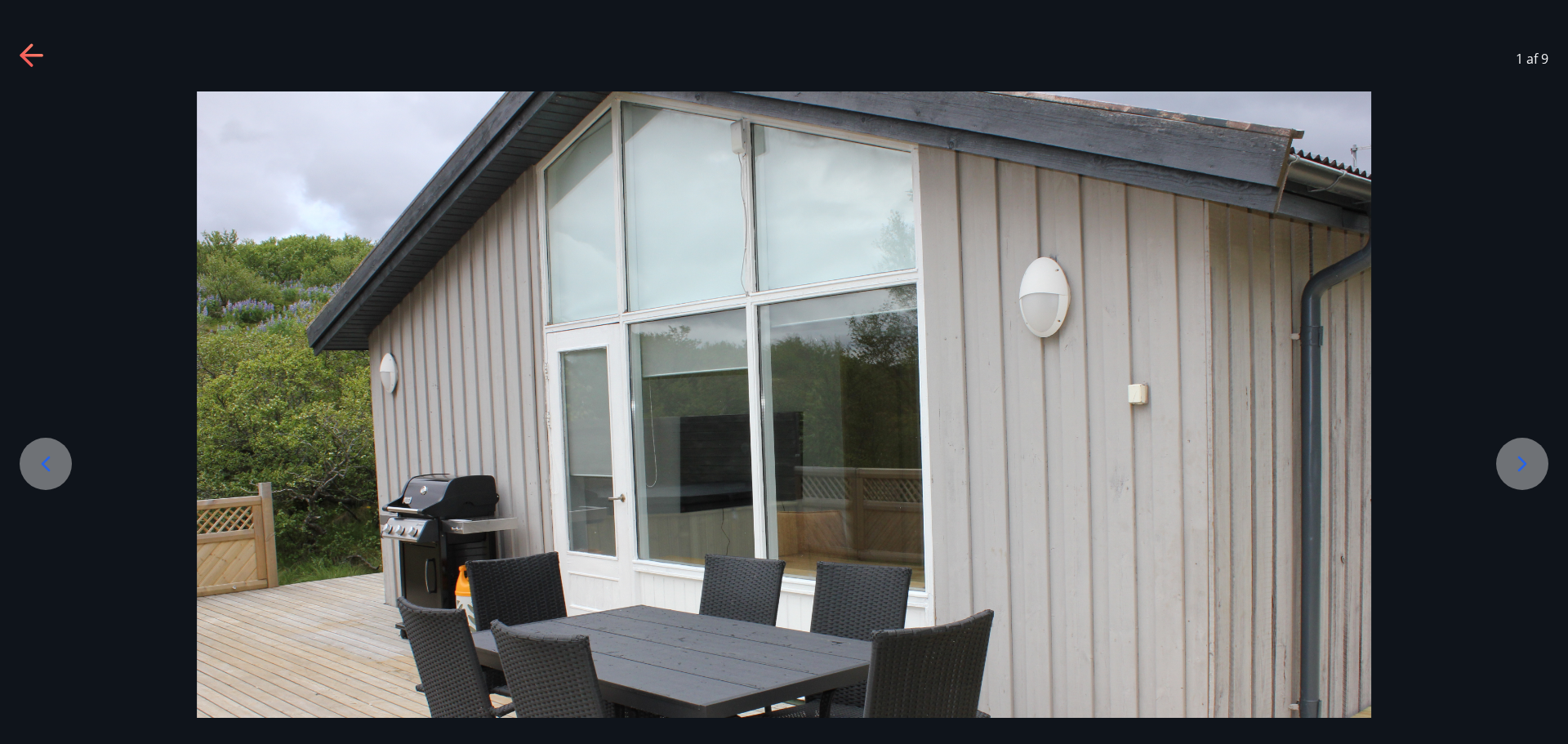
click at [413, 210] on img at bounding box center [784, 483] width 1174 height 783
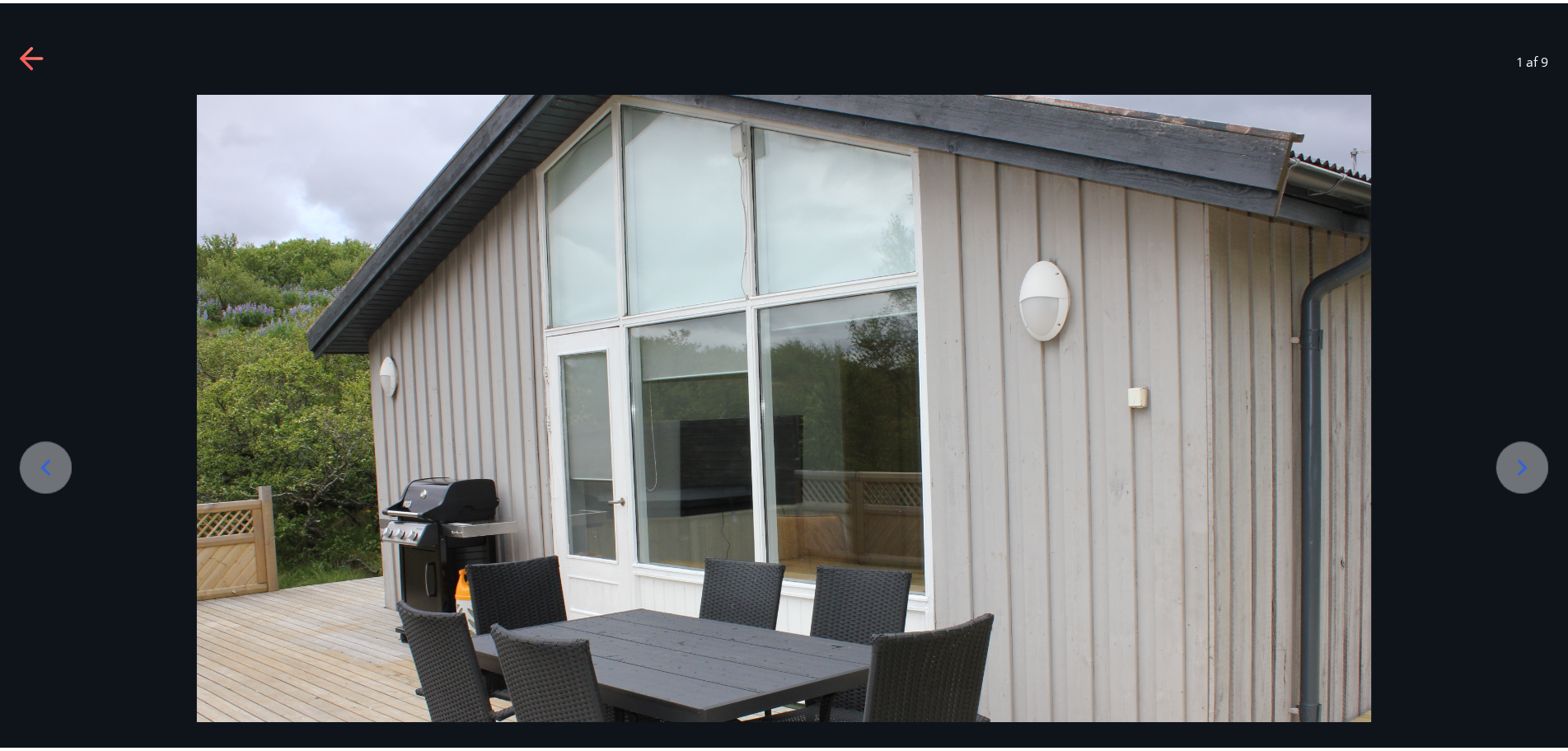
scroll to position [66, 0]
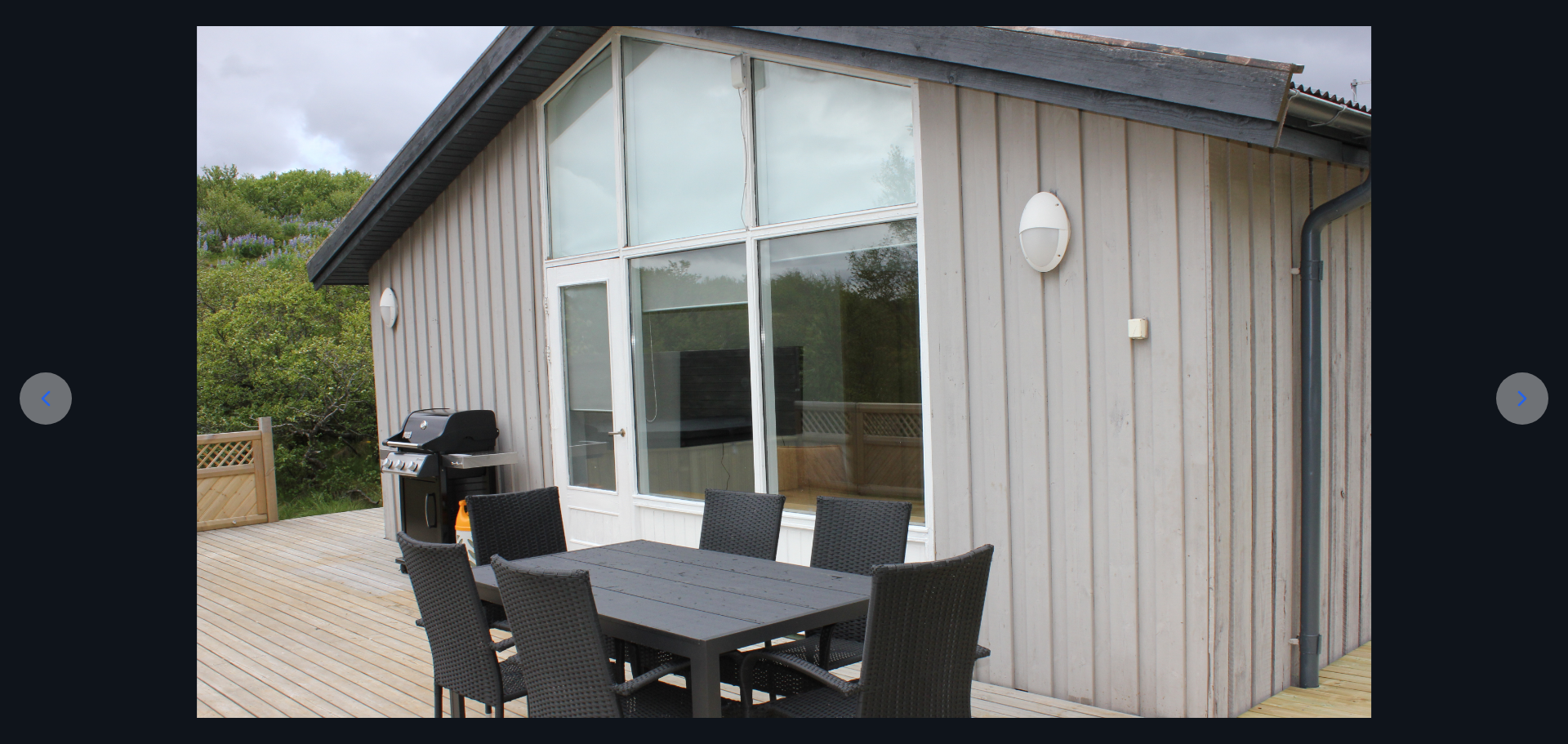
click at [138, 55] on div at bounding box center [784, 417] width 1568 height 783
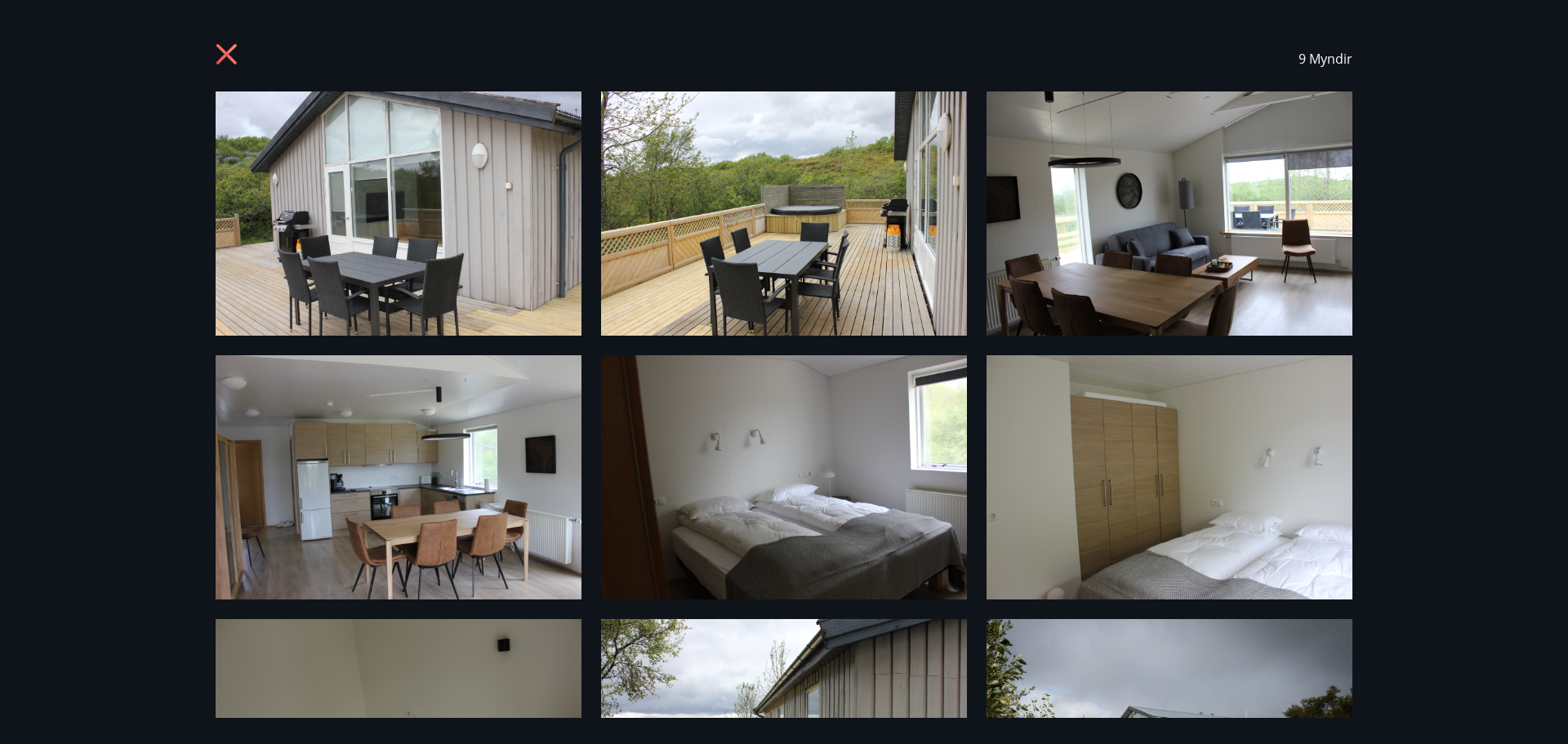
click at [227, 61] on icon at bounding box center [228, 56] width 26 height 26
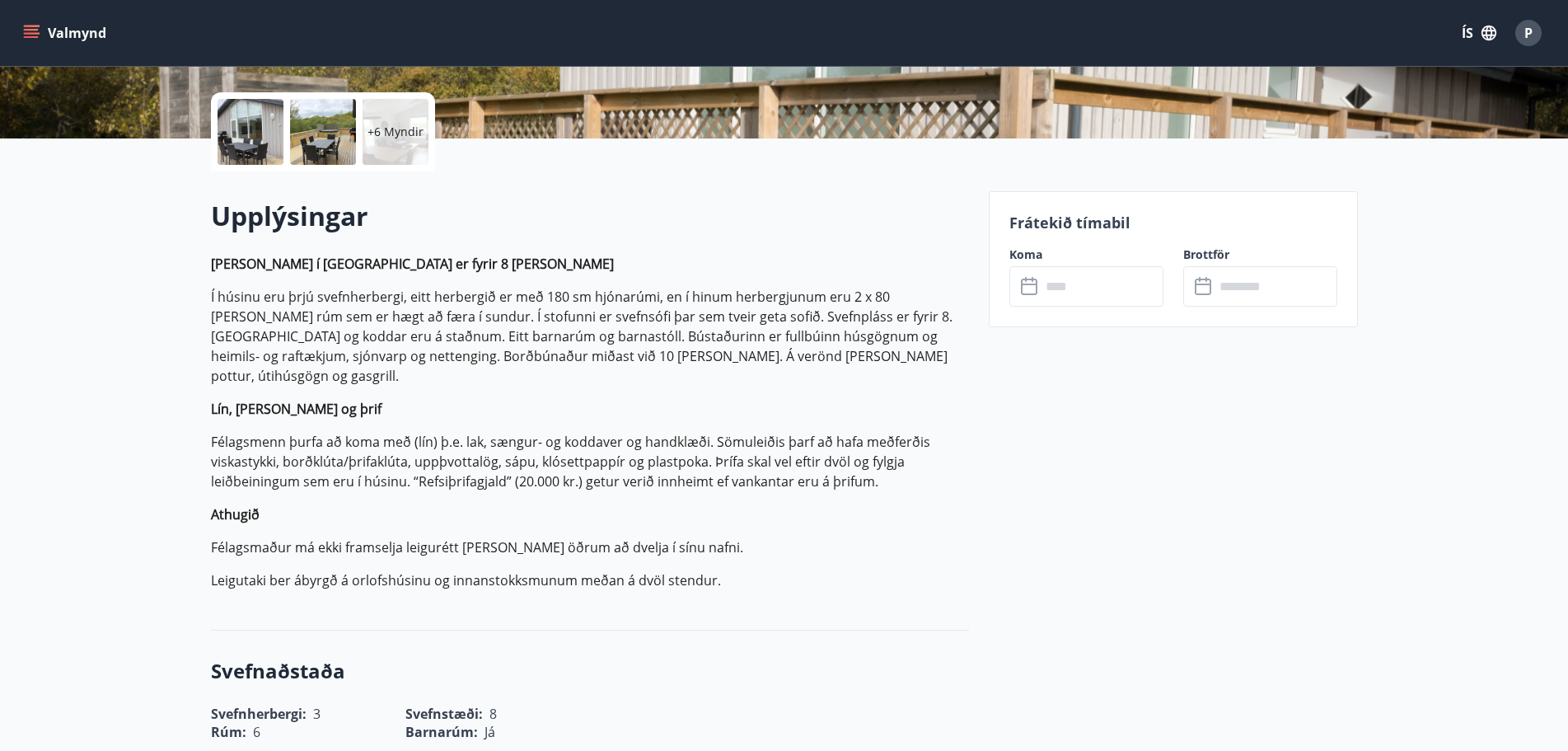
scroll to position [238, 0]
